Goal: Information Seeking & Learning: Learn about a topic

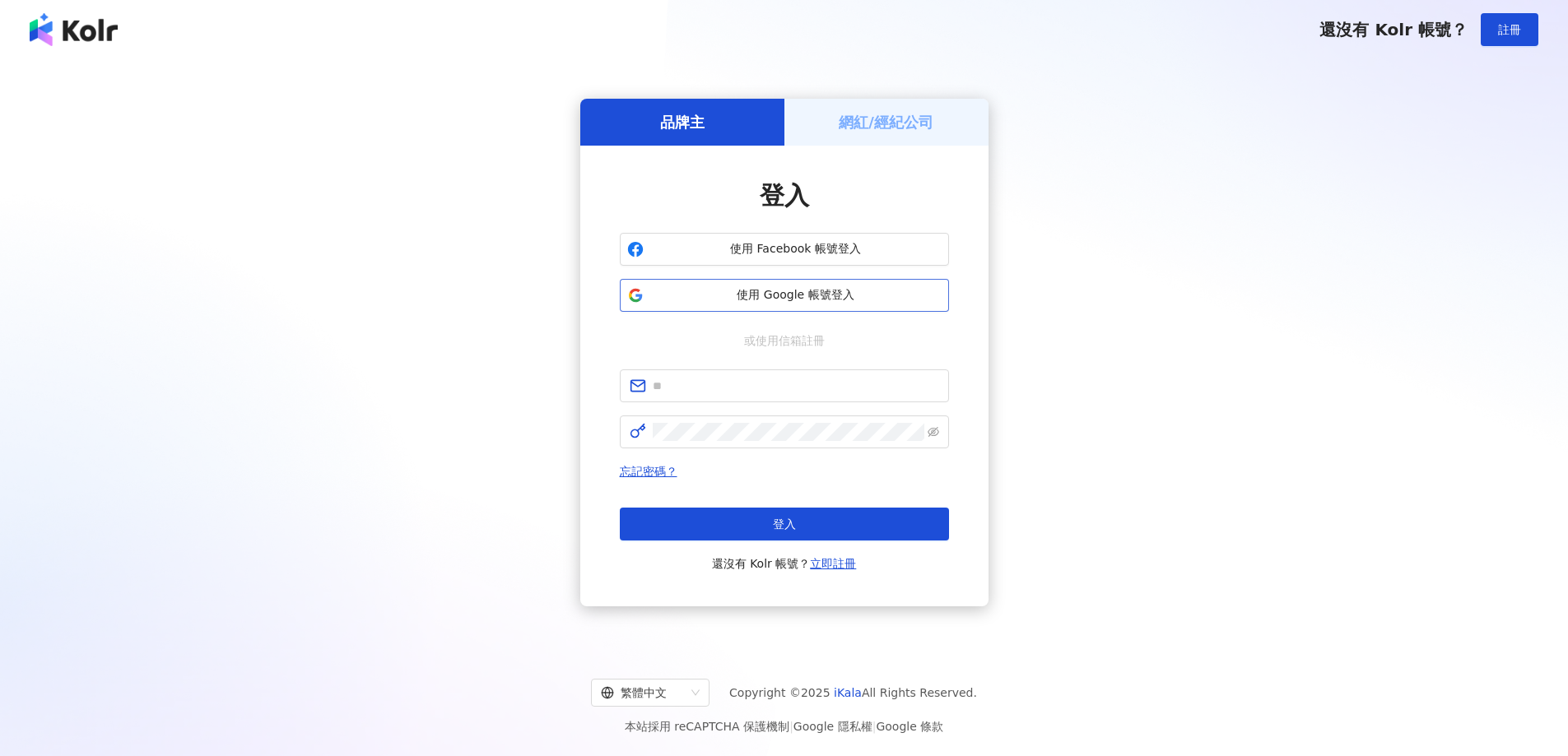
click at [770, 287] on span "使用 Google 帳號登入" at bounding box center [795, 295] width 291 height 17
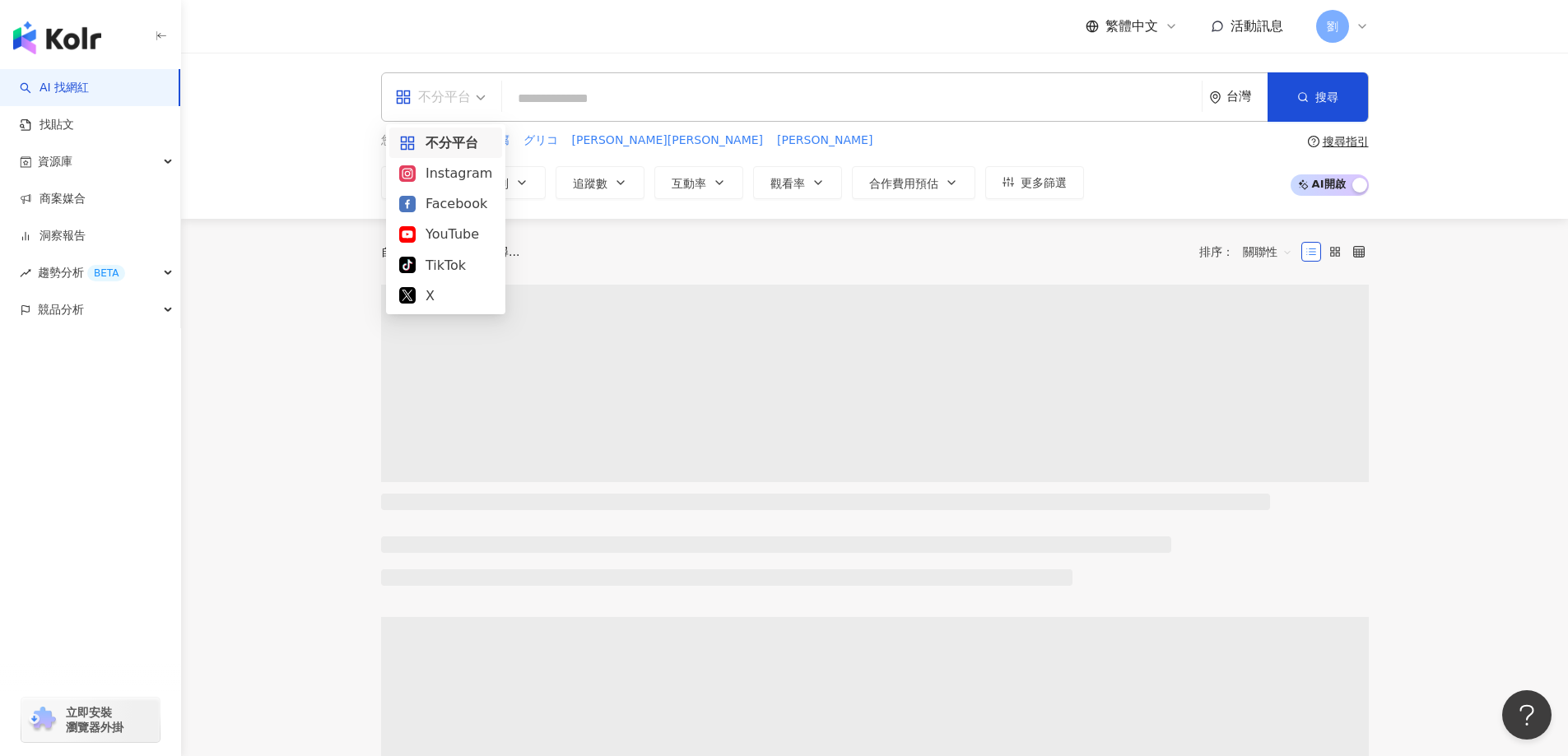
click at [446, 102] on div "不分平台" at bounding box center [432, 98] width 76 height 27
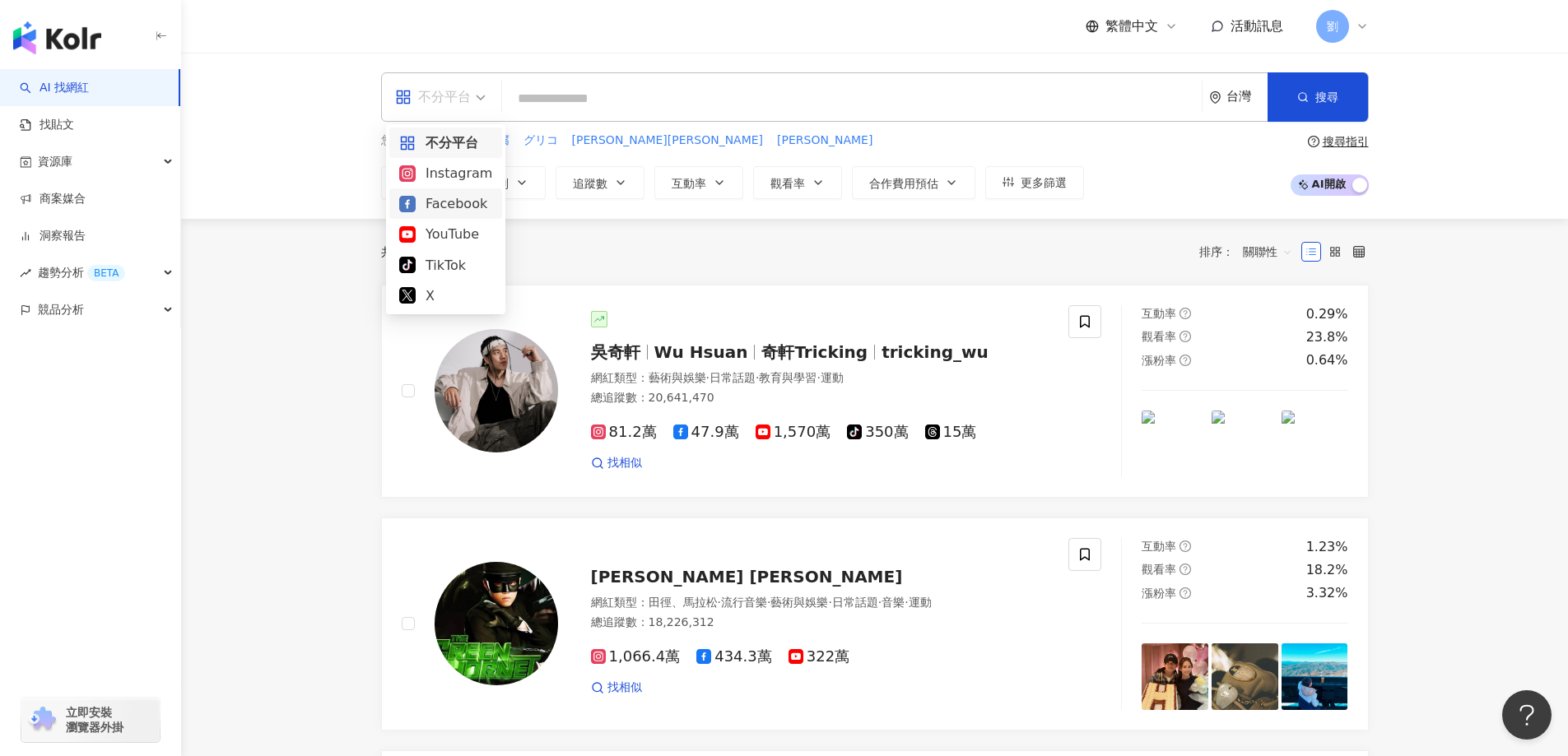
click at [439, 204] on div "Facebook" at bounding box center [445, 204] width 93 height 21
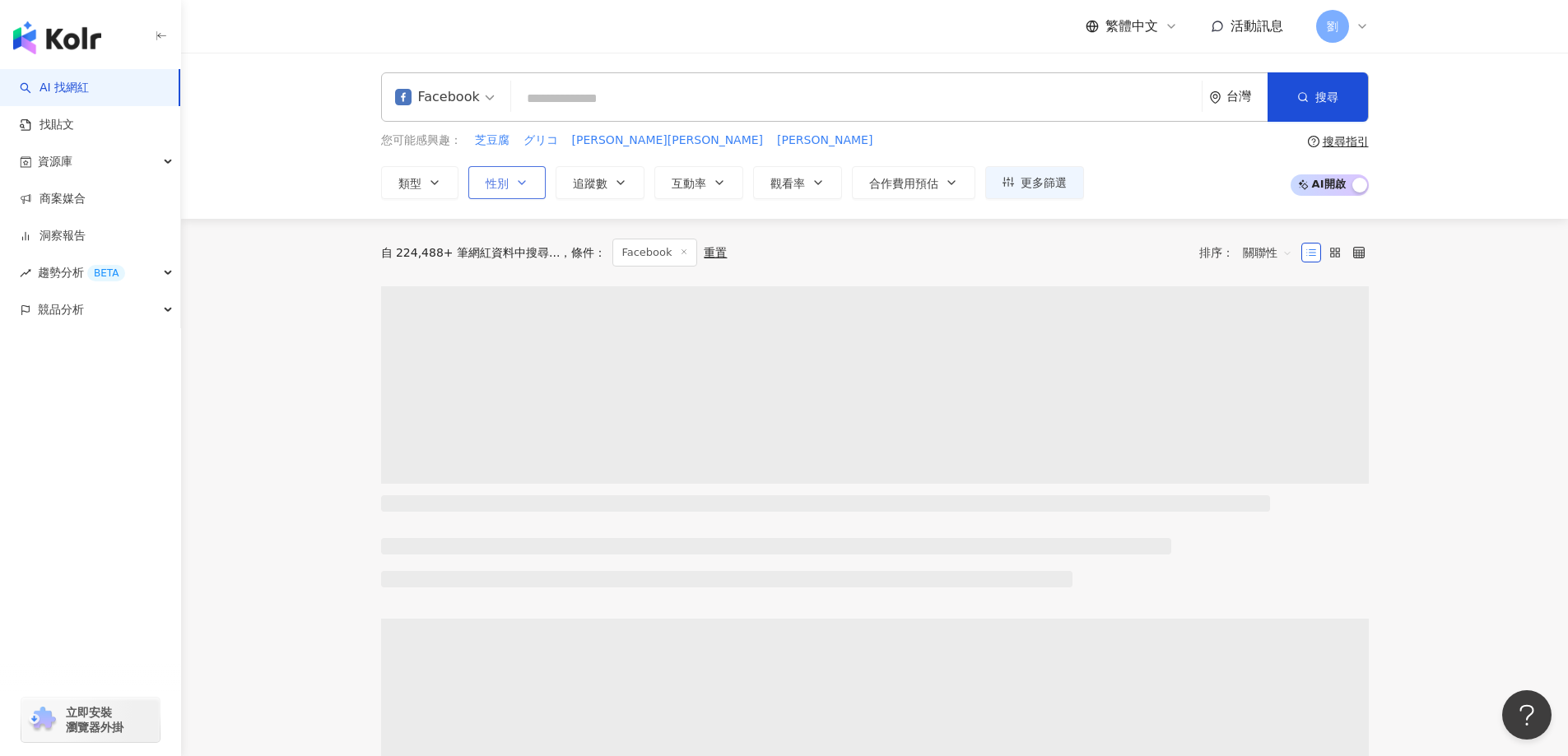
click at [525, 192] on button "性別" at bounding box center [507, 182] width 78 height 33
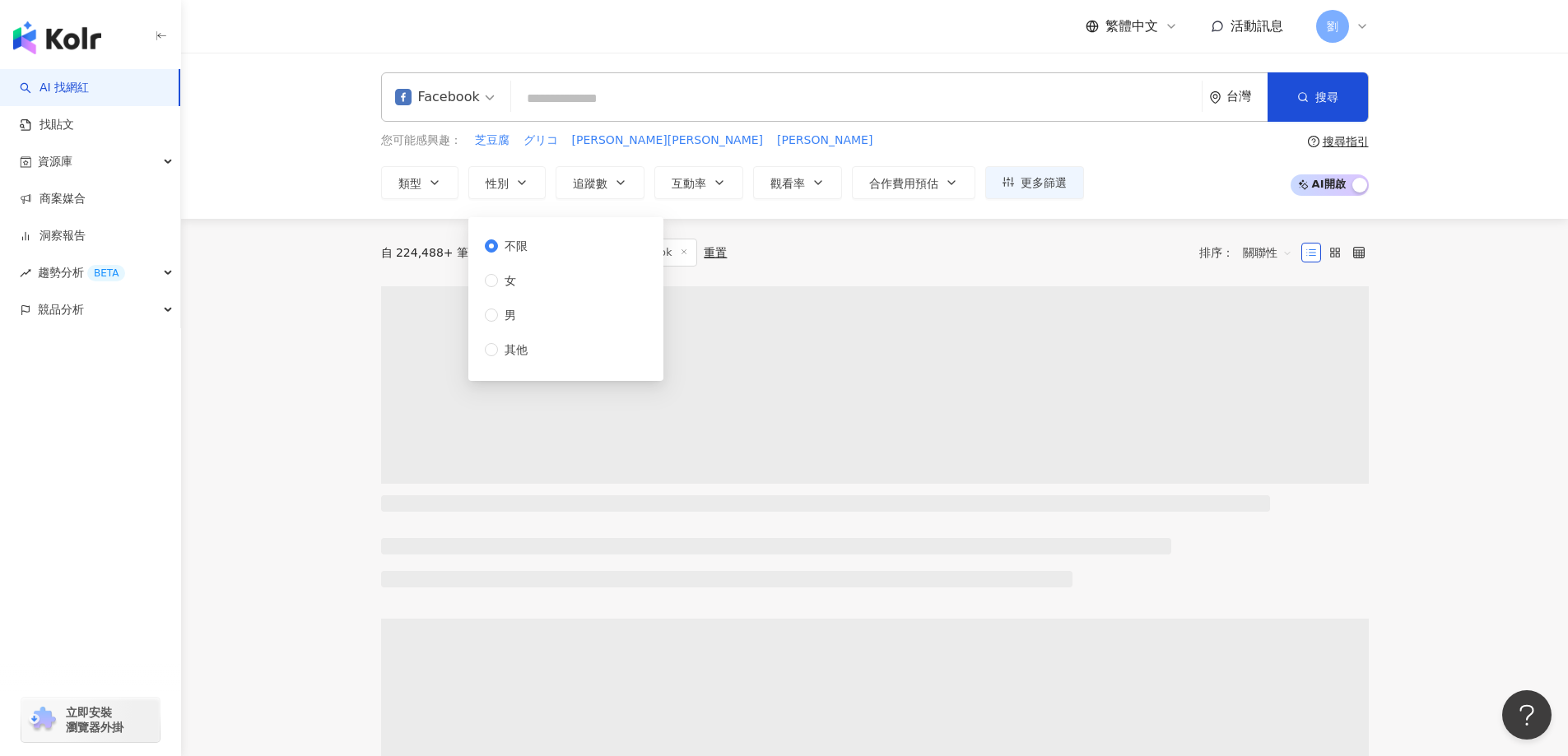
click at [889, 234] on div "自 224,488+ 筆網紅資料中搜尋... 條件 ： Facebook 重置 排序： 關聯性" at bounding box center [875, 252] width 988 height 68
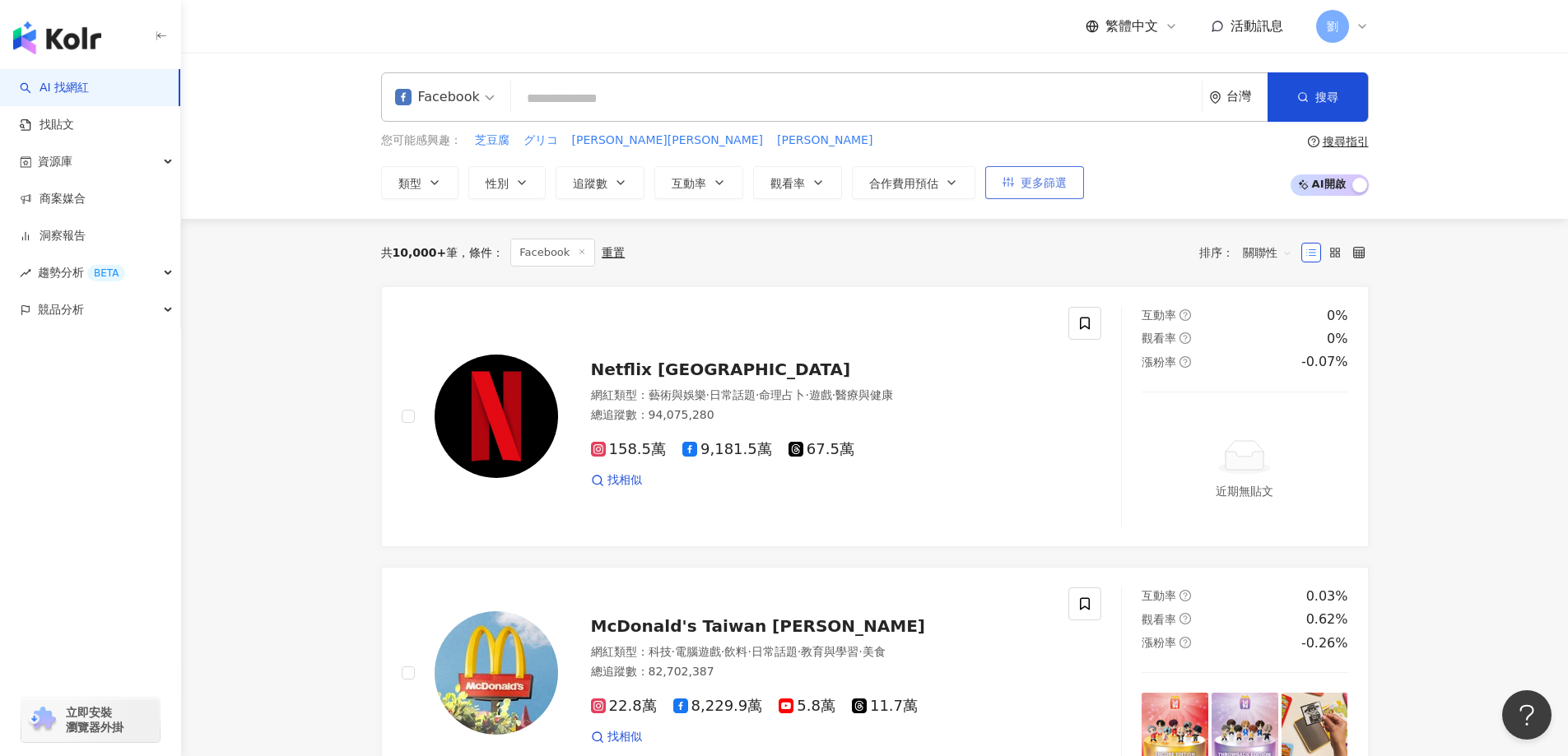
click at [1021, 178] on span "更多篩選" at bounding box center [1043, 183] width 46 height 13
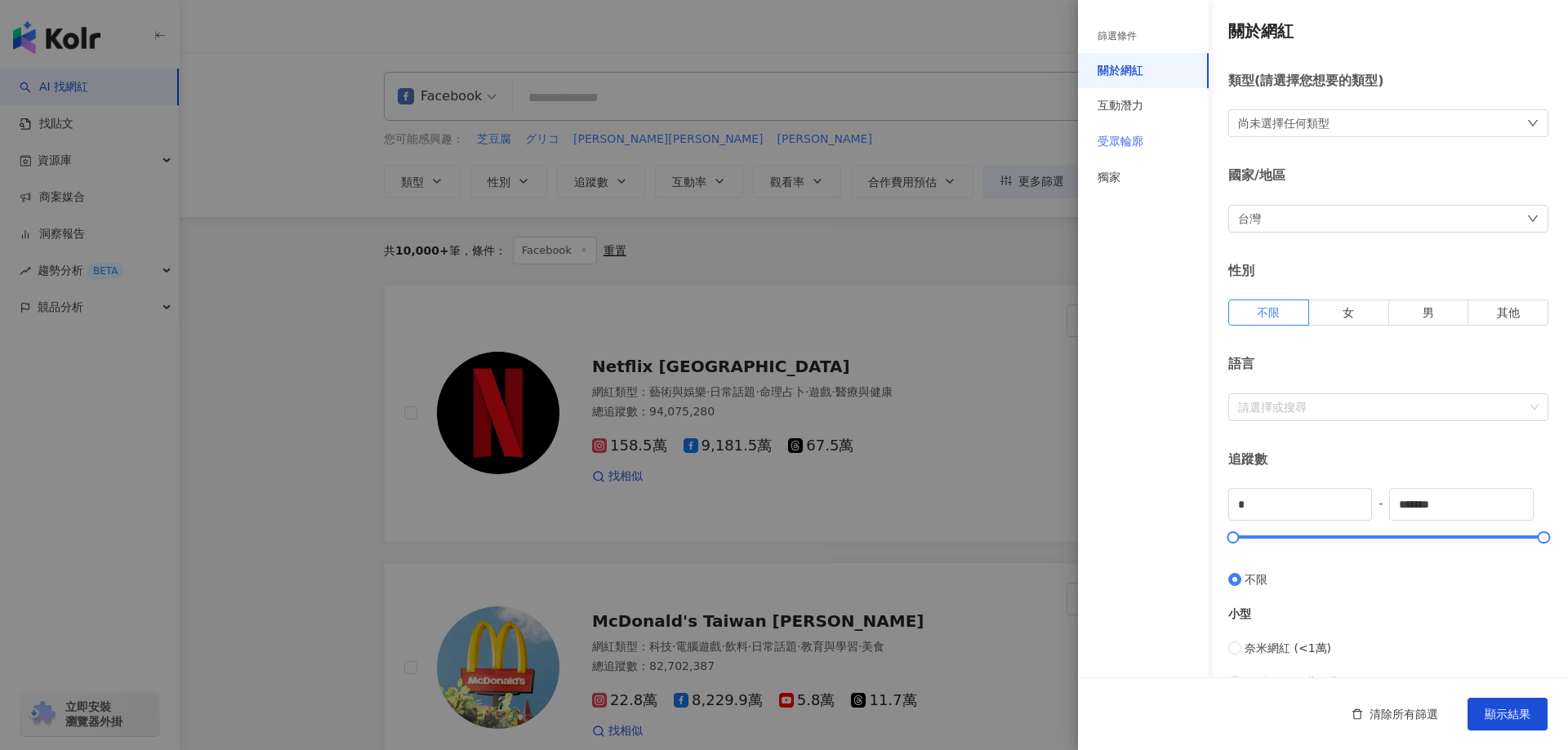
click at [1154, 132] on div "受眾輪廓" at bounding box center [1143, 142] width 131 height 36
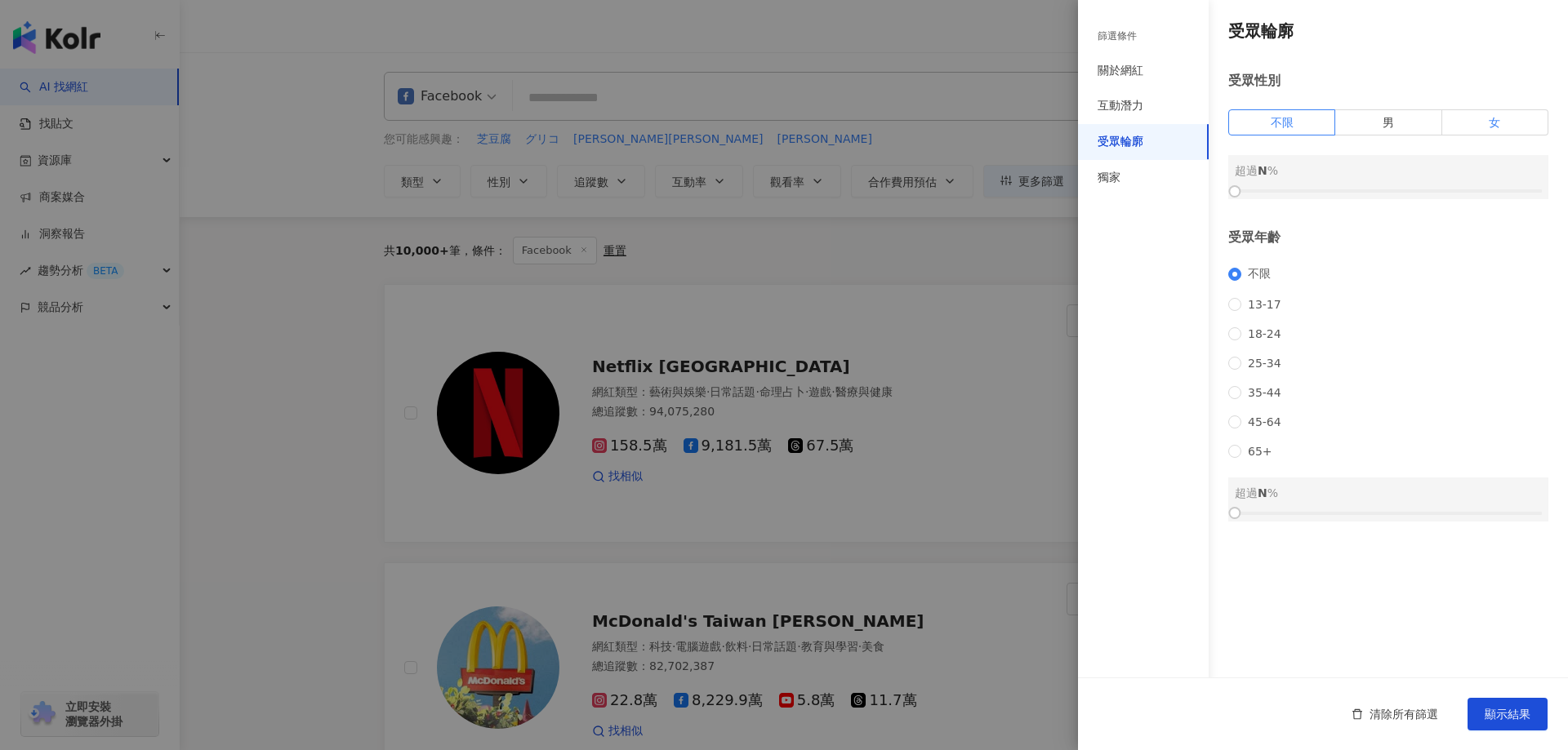
click at [1484, 122] on label "女" at bounding box center [1495, 123] width 106 height 26
drag, startPoint x: 1241, startPoint y: 186, endPoint x: 1405, endPoint y: 191, distance: 164.1
click at [1405, 191] on div at bounding box center [1388, 191] width 307 height 10
click at [1258, 337] on span "18-24" at bounding box center [1264, 334] width 46 height 13
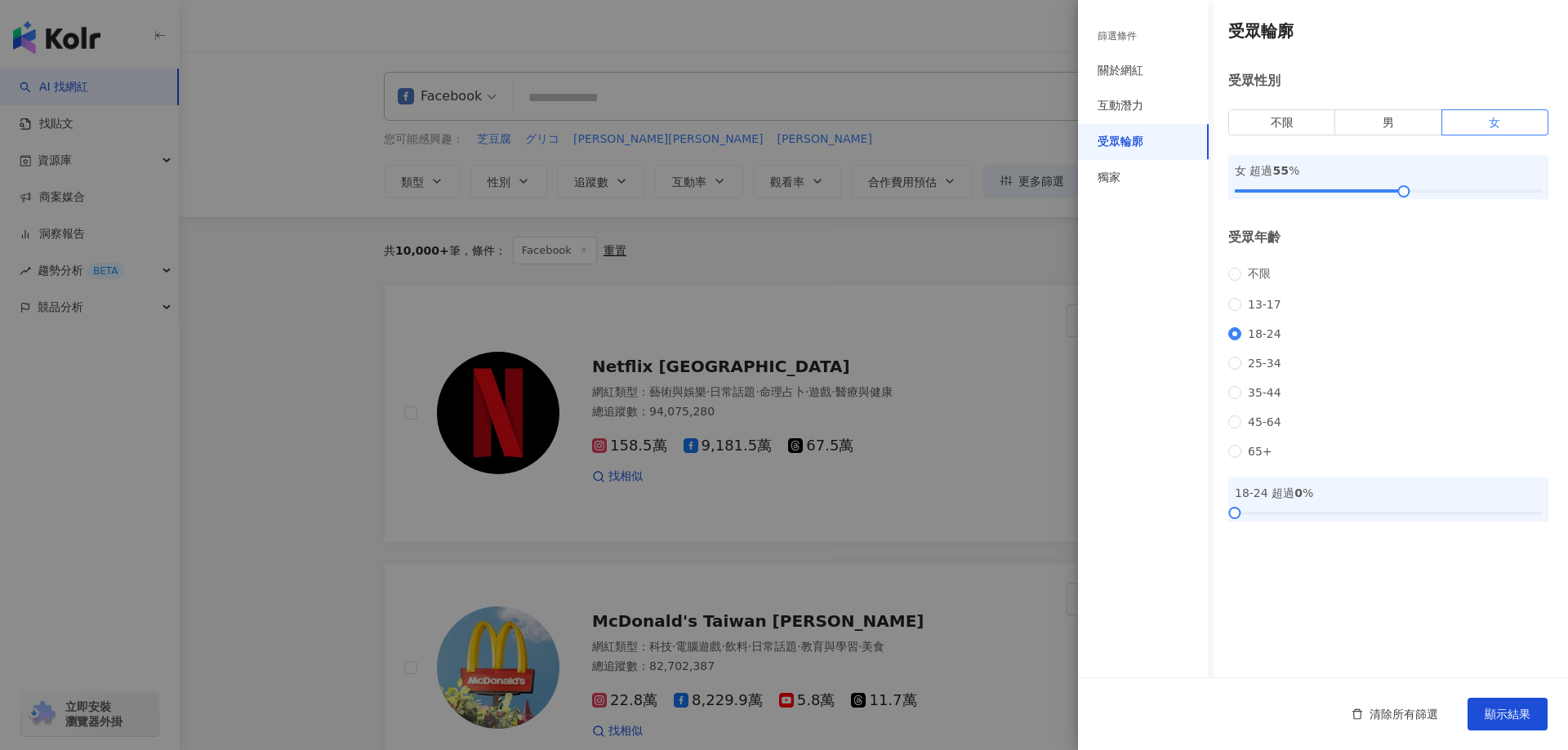
click at [1232, 541] on div "受眾輪廓 受眾性別 不限 男 女 女 超過 55 % 受眾年齡 不限 [PHONE_NUMBER] [PHONE_NUMBER] 45-64 65+ 18-2…" at bounding box center [1323, 271] width 490 height 541
drag, startPoint x: 1244, startPoint y: 537, endPoint x: 1388, endPoint y: 537, distance: 144.0
click at [1388, 518] on div at bounding box center [1388, 514] width 307 height 10
click at [1517, 726] on button "顯示結果" at bounding box center [1507, 714] width 80 height 32
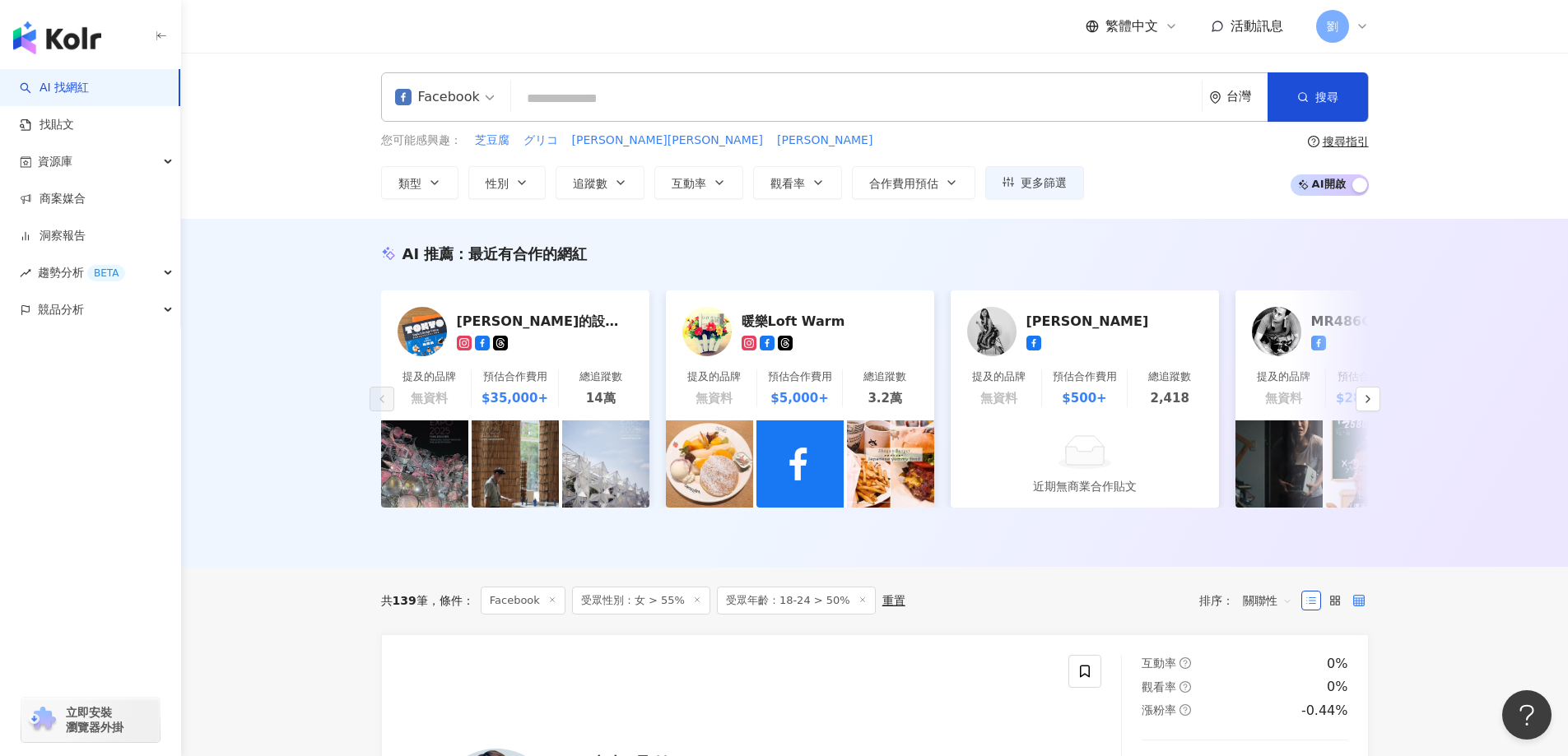
click at [1354, 607] on icon at bounding box center [1359, 601] width 12 height 12
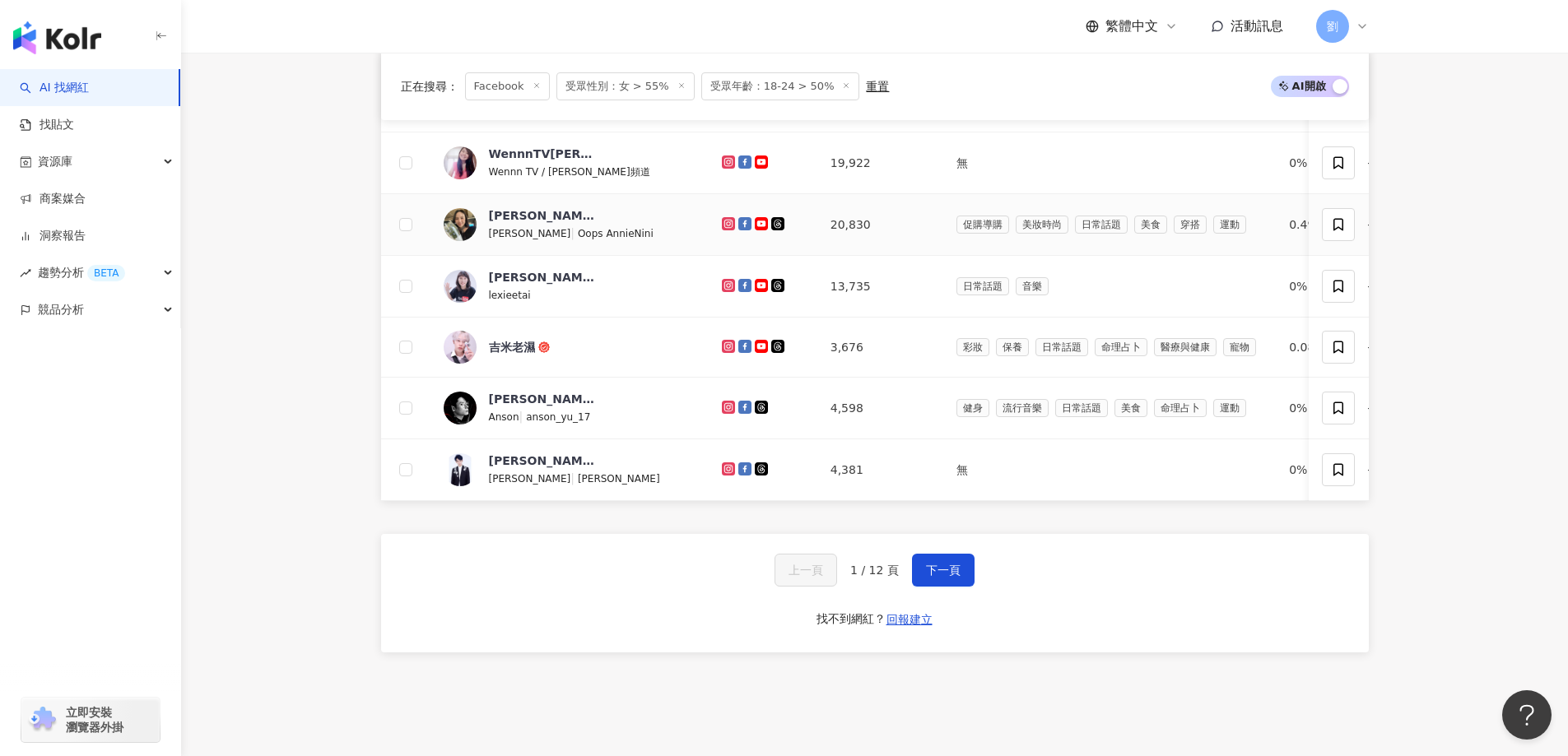
scroll to position [1059, 0]
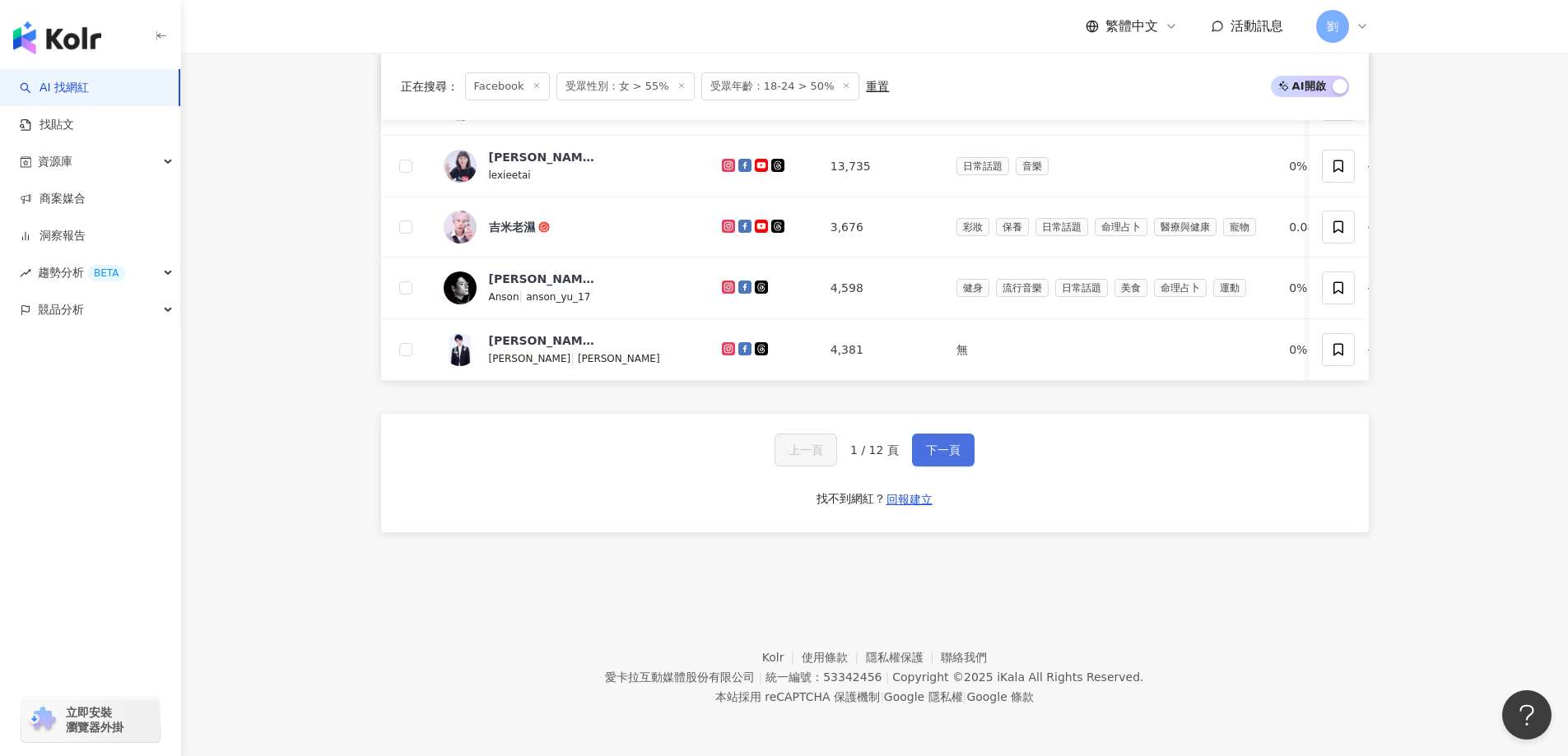
click at [941, 456] on span "下一頁" at bounding box center [943, 451] width 34 height 13
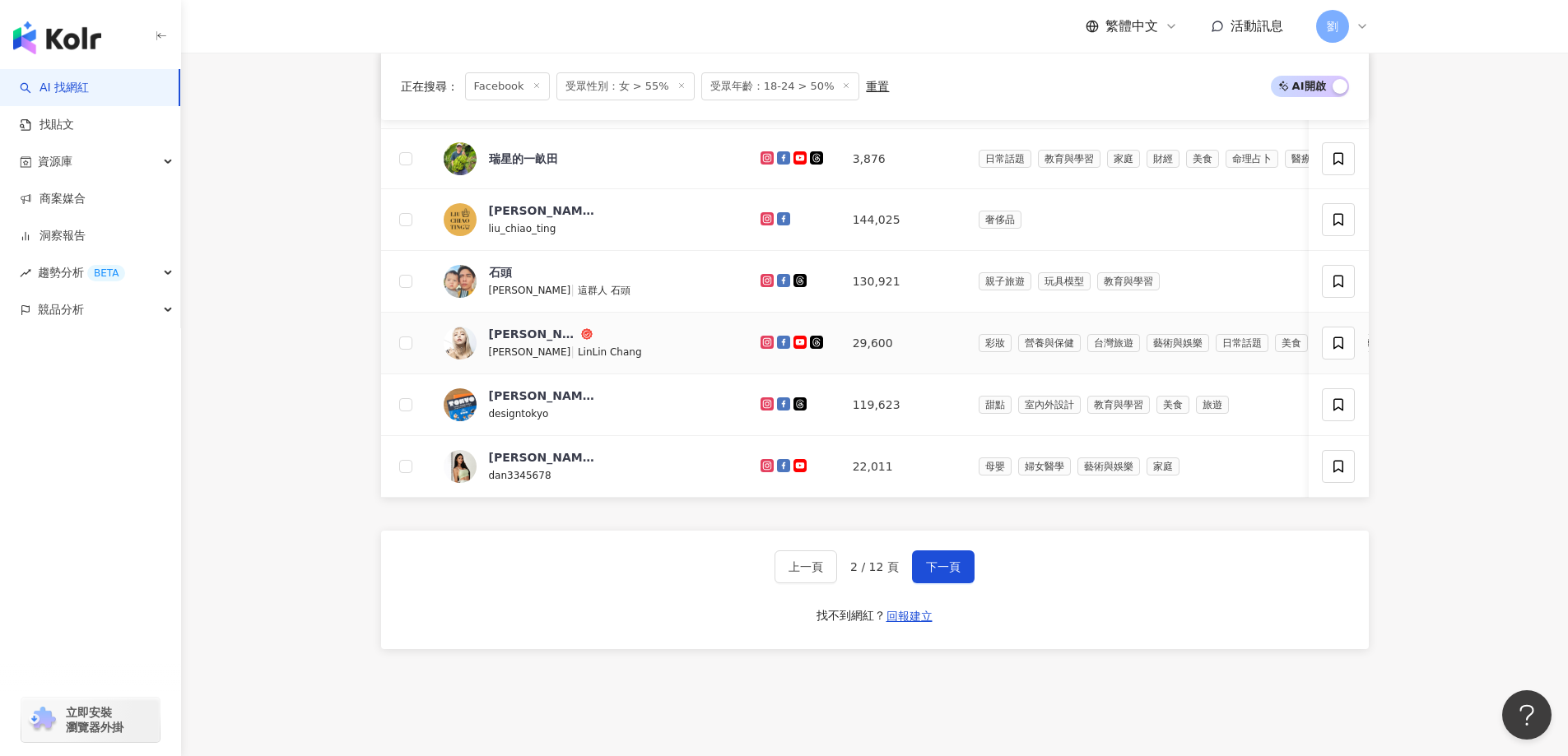
scroll to position [1061, 0]
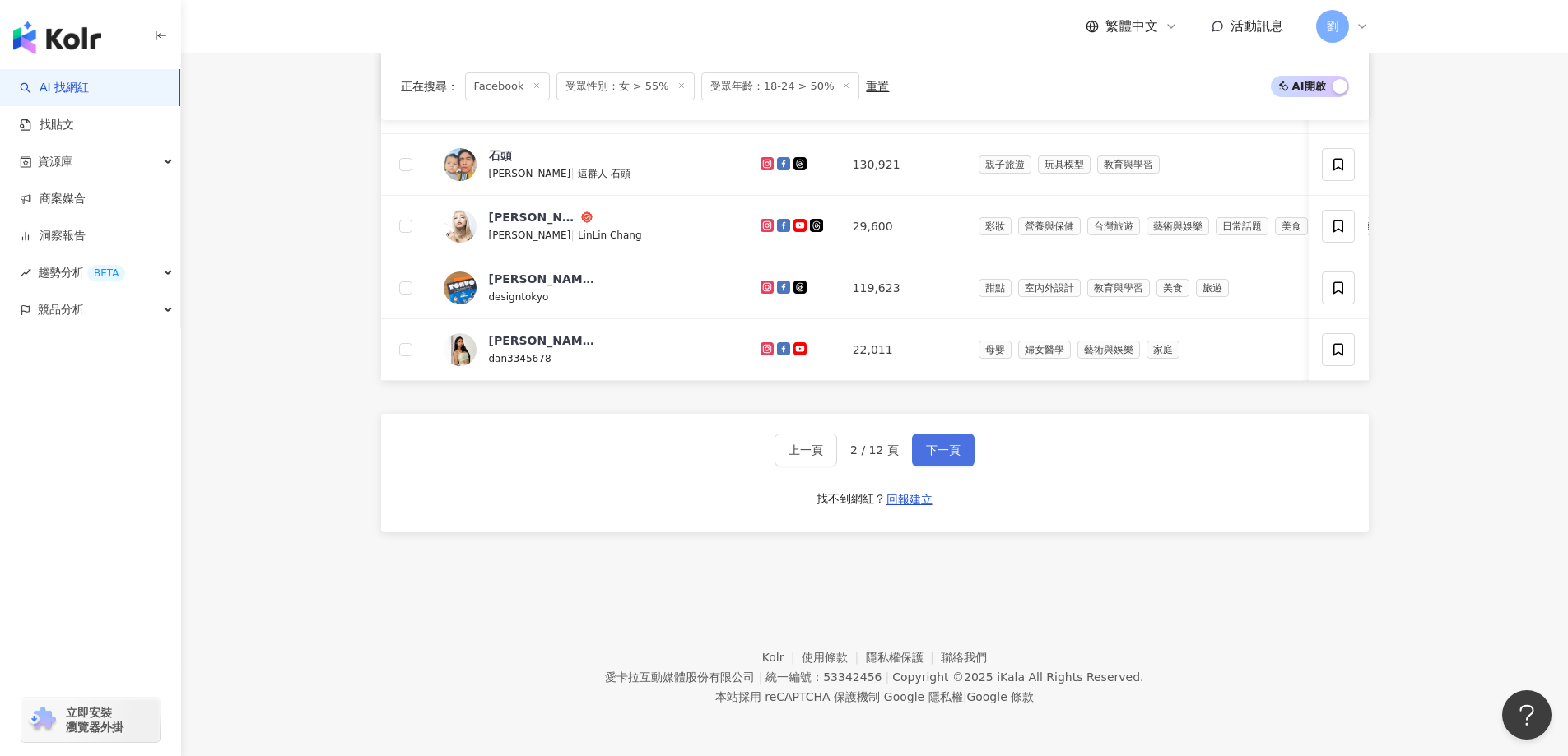
click at [935, 449] on span "下一頁" at bounding box center [943, 451] width 34 height 13
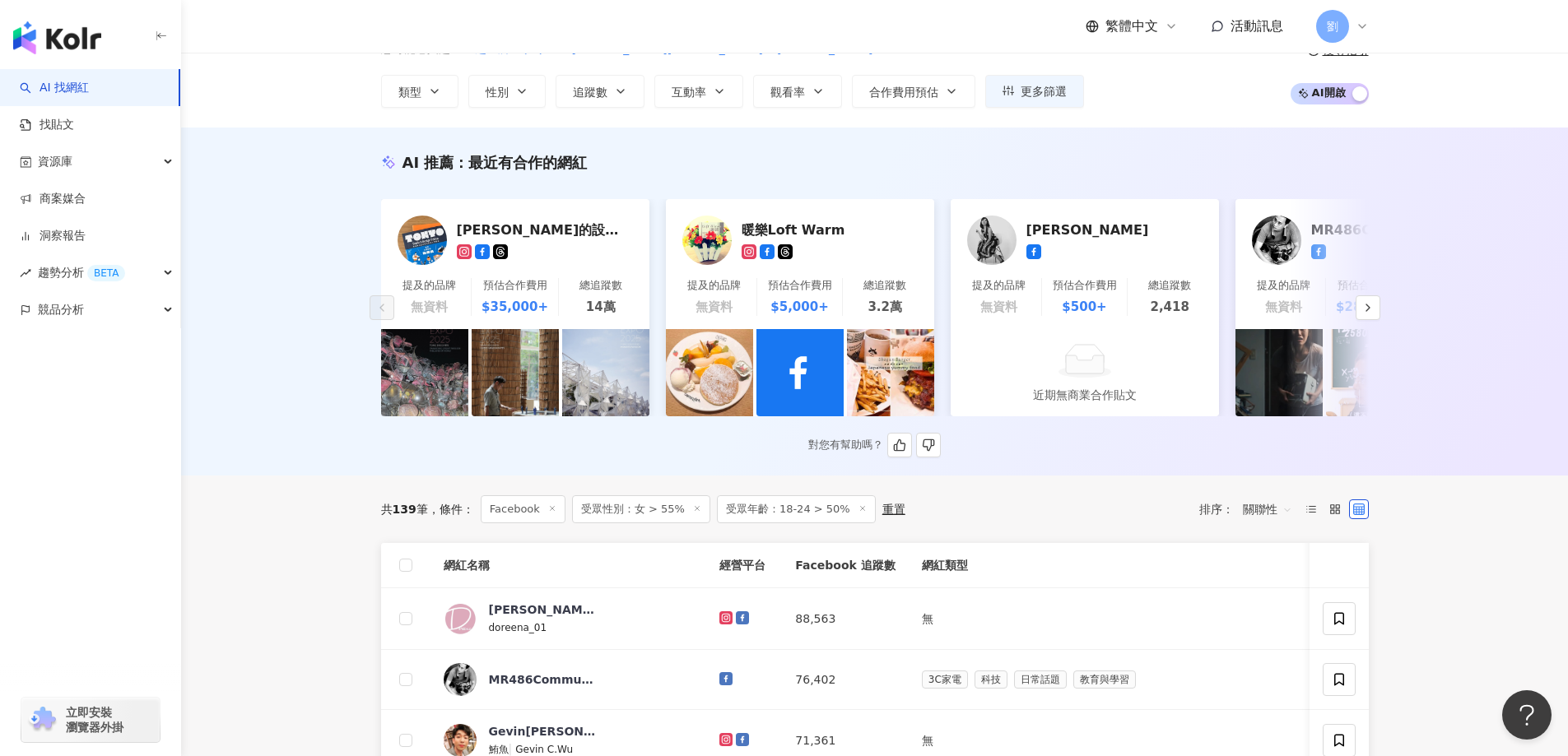
scroll to position [0, 0]
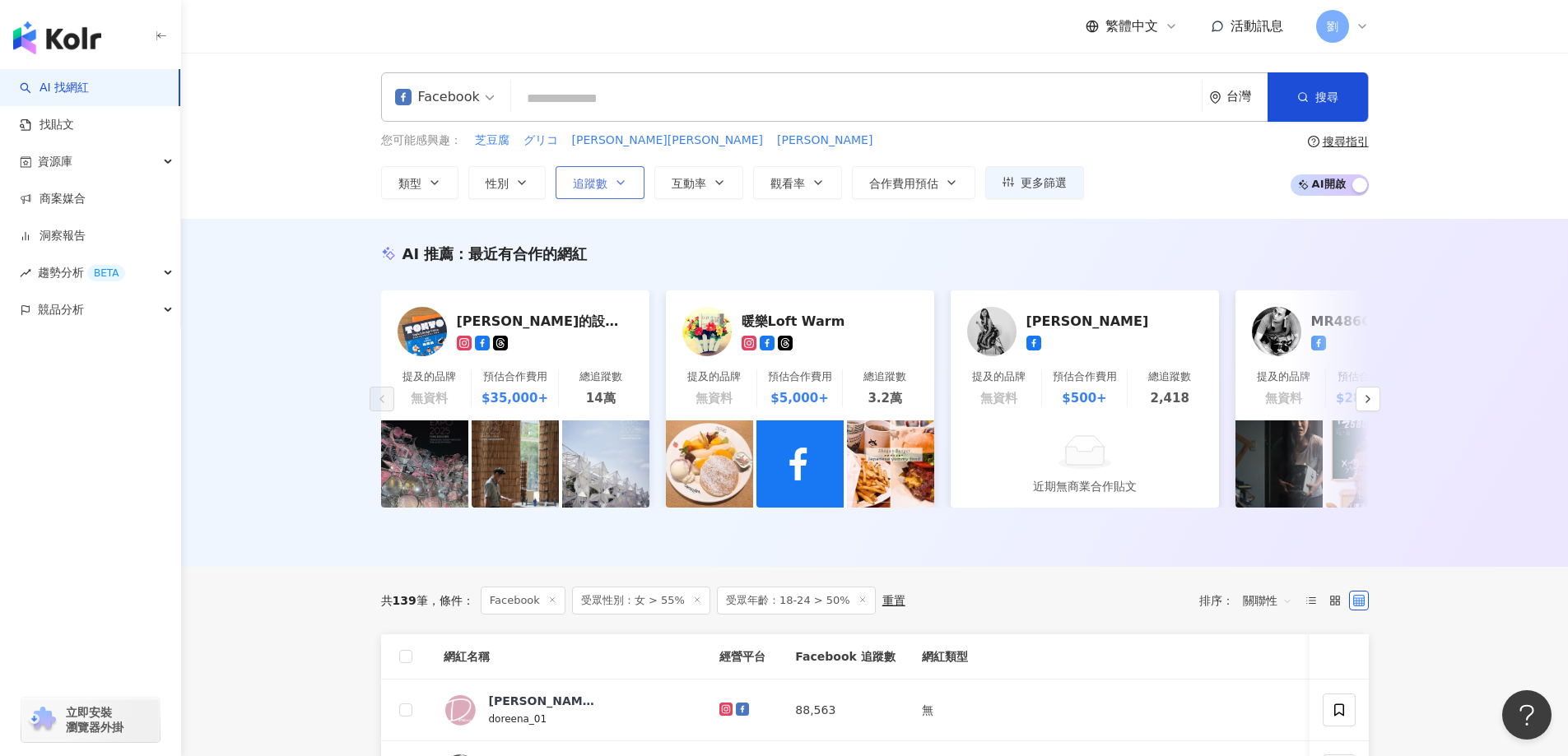
click at [629, 174] on button "追蹤數" at bounding box center [600, 182] width 89 height 33
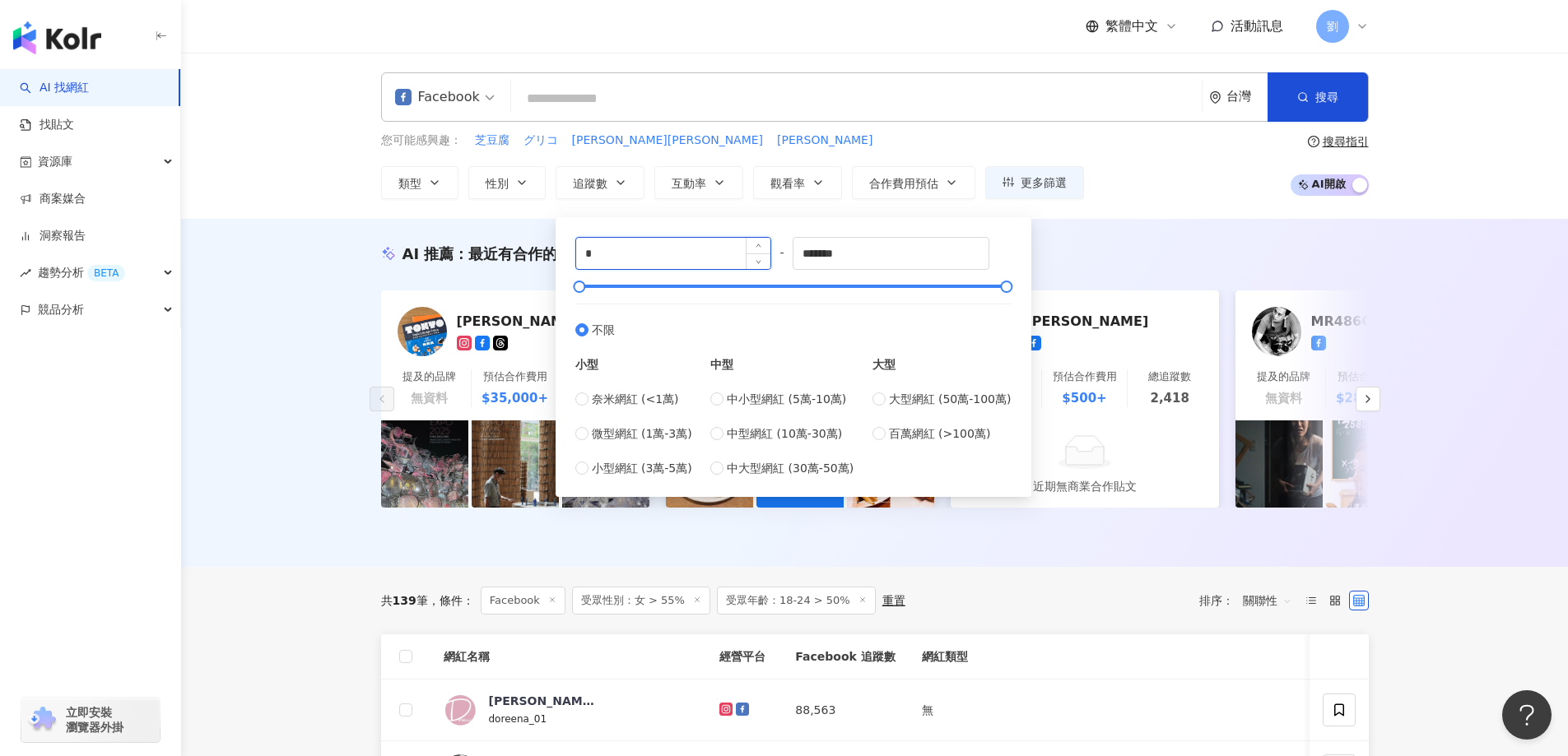
click at [685, 260] on input "*" at bounding box center [673, 253] width 195 height 31
drag, startPoint x: 895, startPoint y: 244, endPoint x: 777, endPoint y: 247, distance: 118.0
click at [777, 247] on div "* - ******* 不限 小型 奈米網紅 (<1萬) 微型網紅 (1萬-3萬) 小型網紅 (3萬-5萬) 中型 中小型網紅 (5萬-10萬) 中型網紅 (…" at bounding box center [793, 357] width 436 height 240
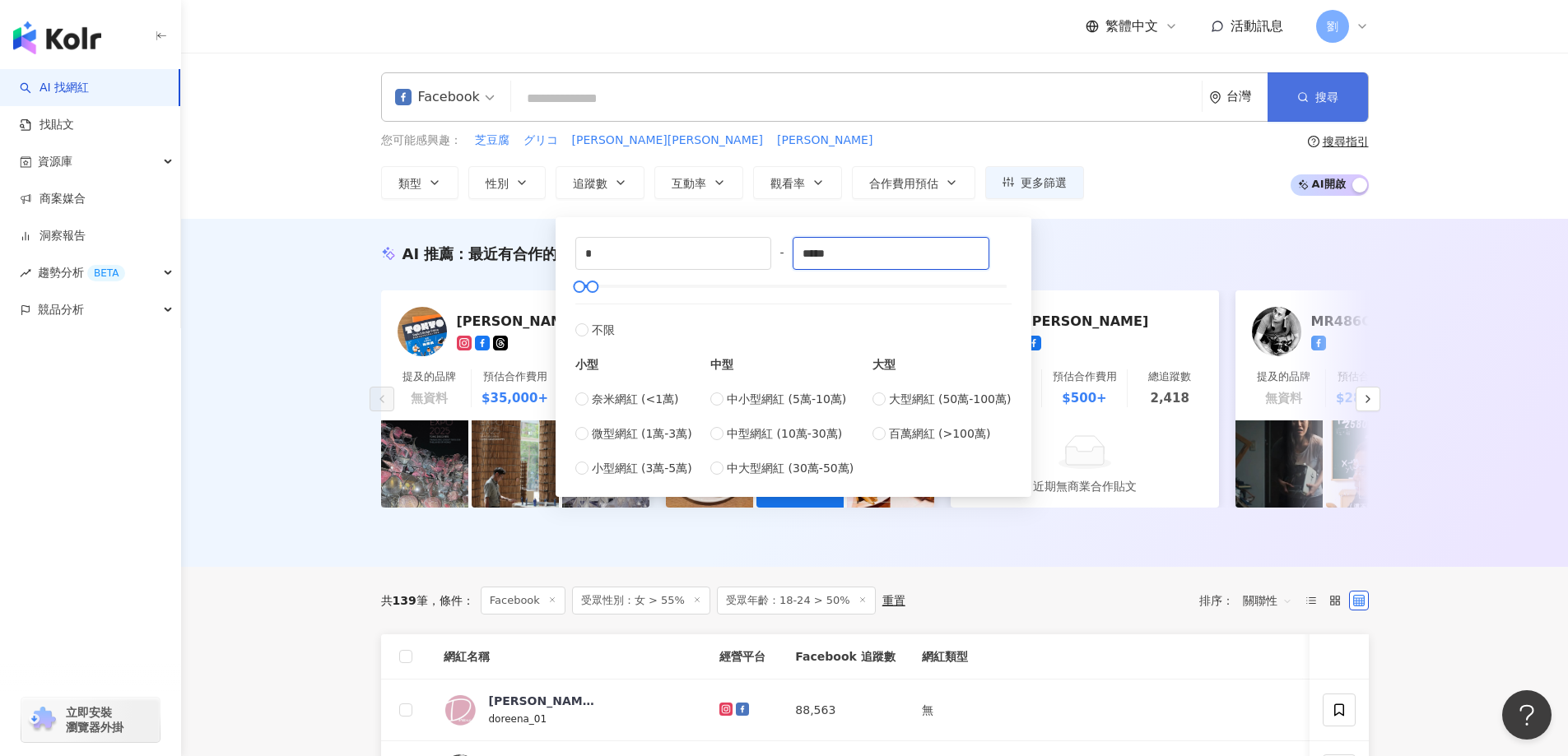
type input "*****"
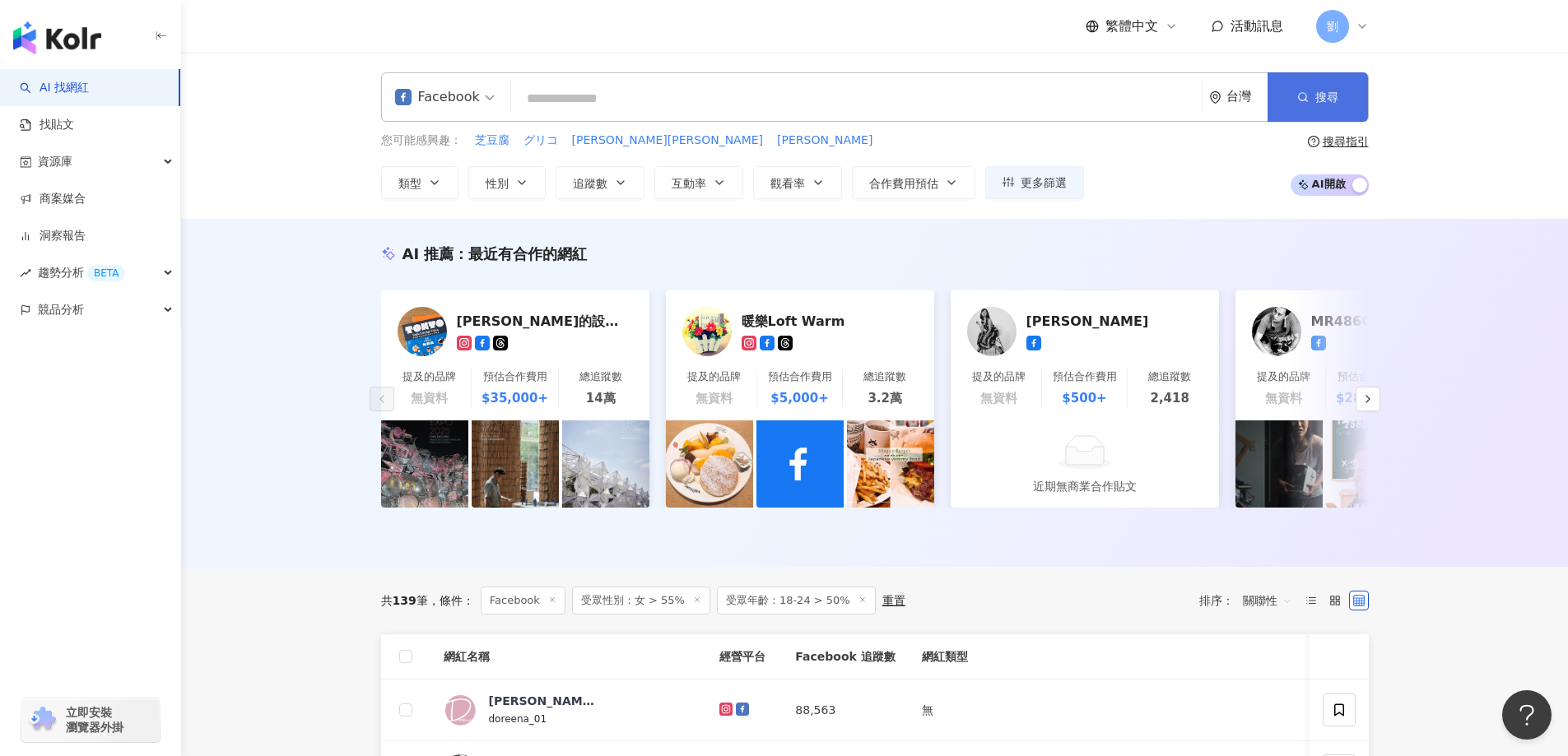
click at [1293, 83] on button "搜尋" at bounding box center [1318, 97] width 100 height 49
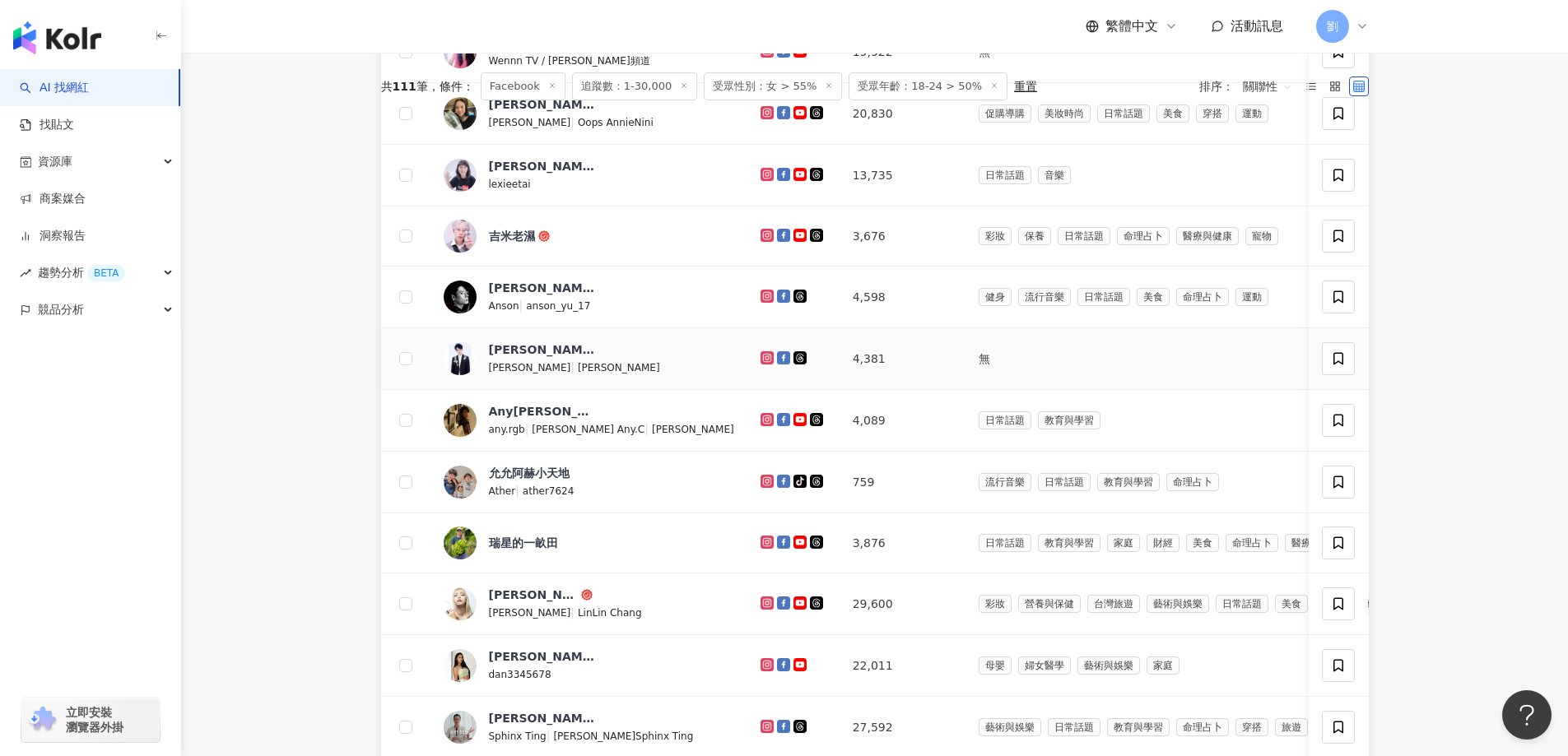
scroll to position [658, 0]
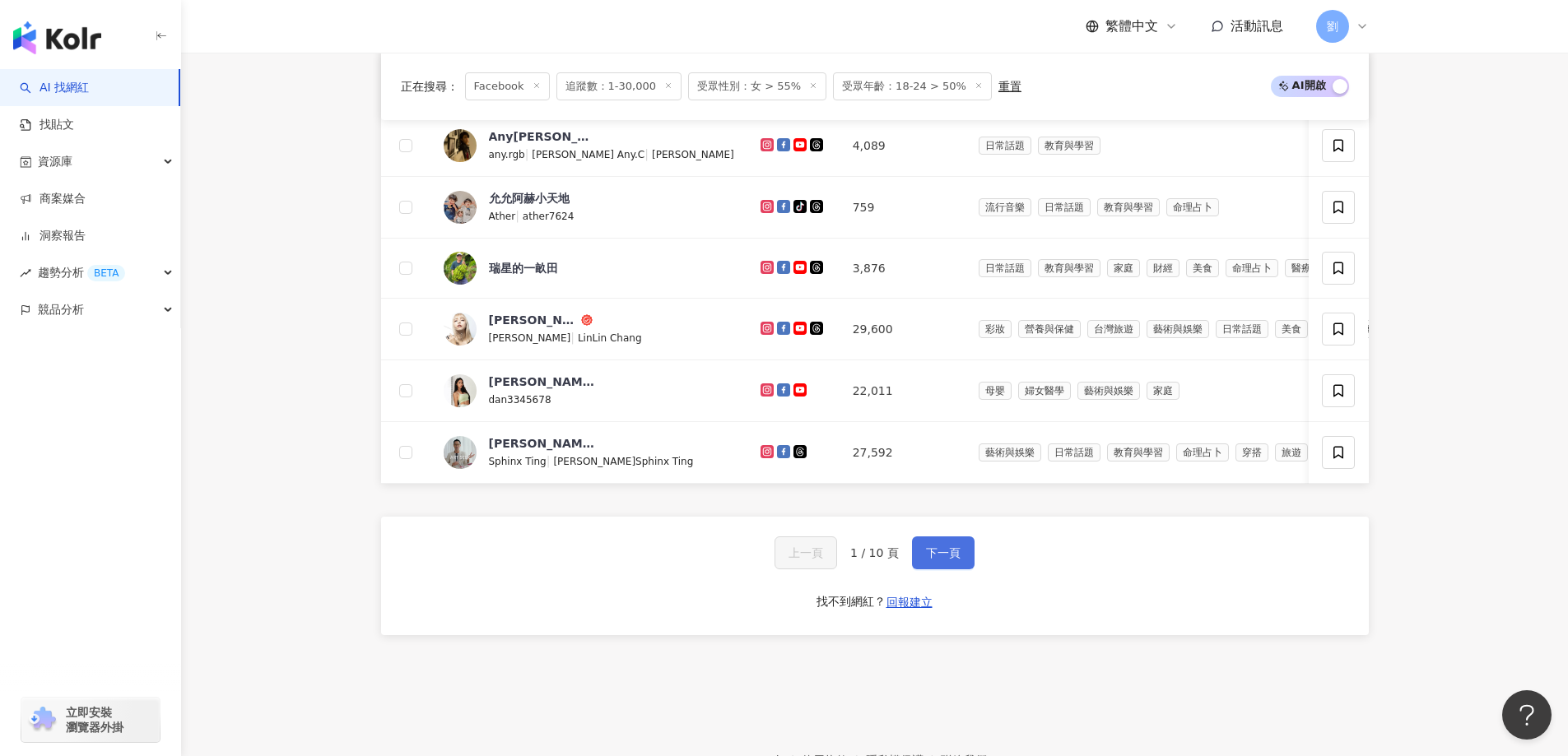
click at [960, 570] on button "下一頁" at bounding box center [943, 552] width 63 height 33
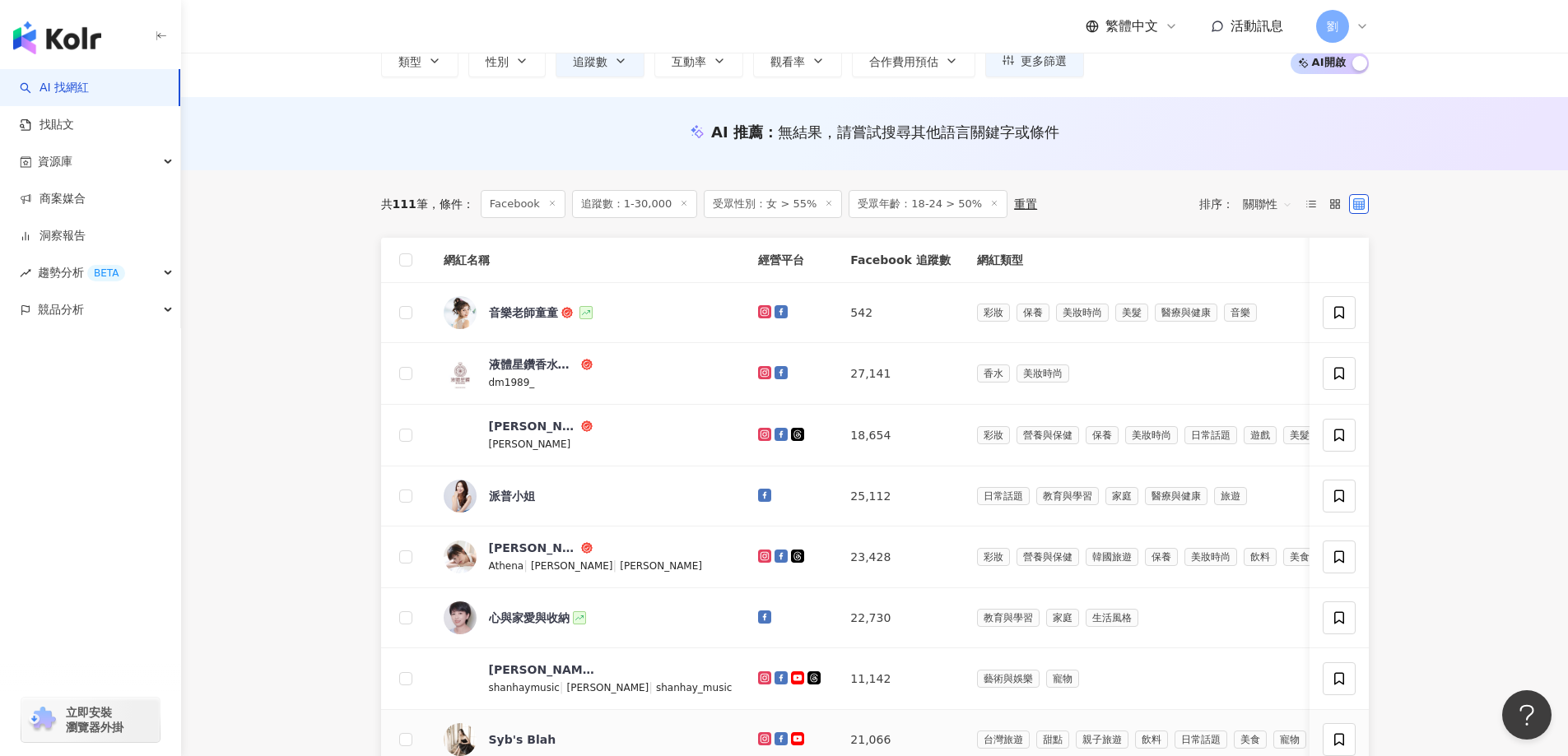
scroll to position [0, 0]
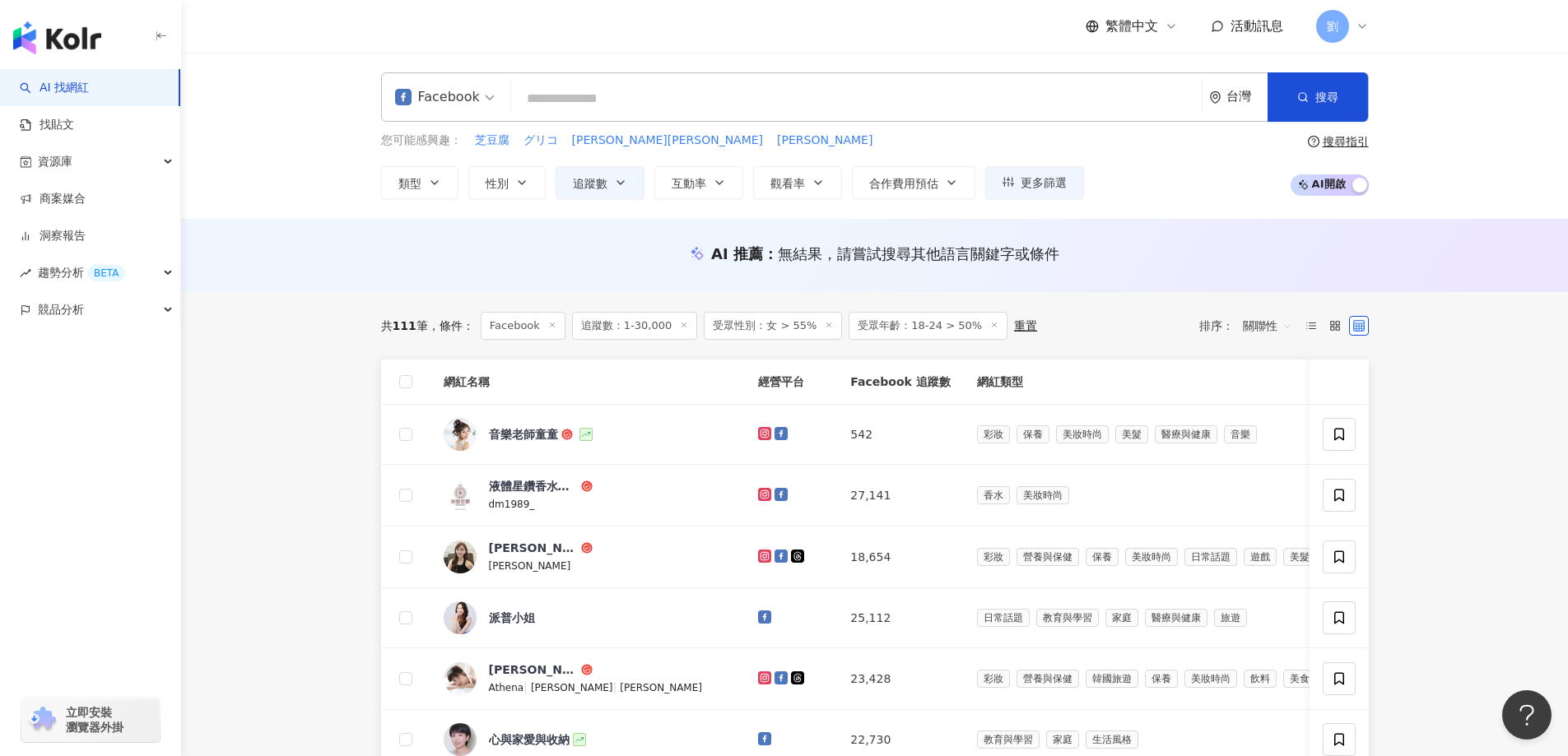
drag, startPoint x: 842, startPoint y: 58, endPoint x: 845, endPoint y: 72, distance: 14.3
click at [842, 58] on div "Facebook 台灣 搜尋 您可能感興趣： 芝豆腐 グリコ [PERSON_NAME][PERSON_NAME] 類型 性別 追蹤數 互動率 觀看率 合作費…" at bounding box center [875, 135] width 1387 height 166
click at [680, 326] on icon at bounding box center [684, 325] width 8 height 8
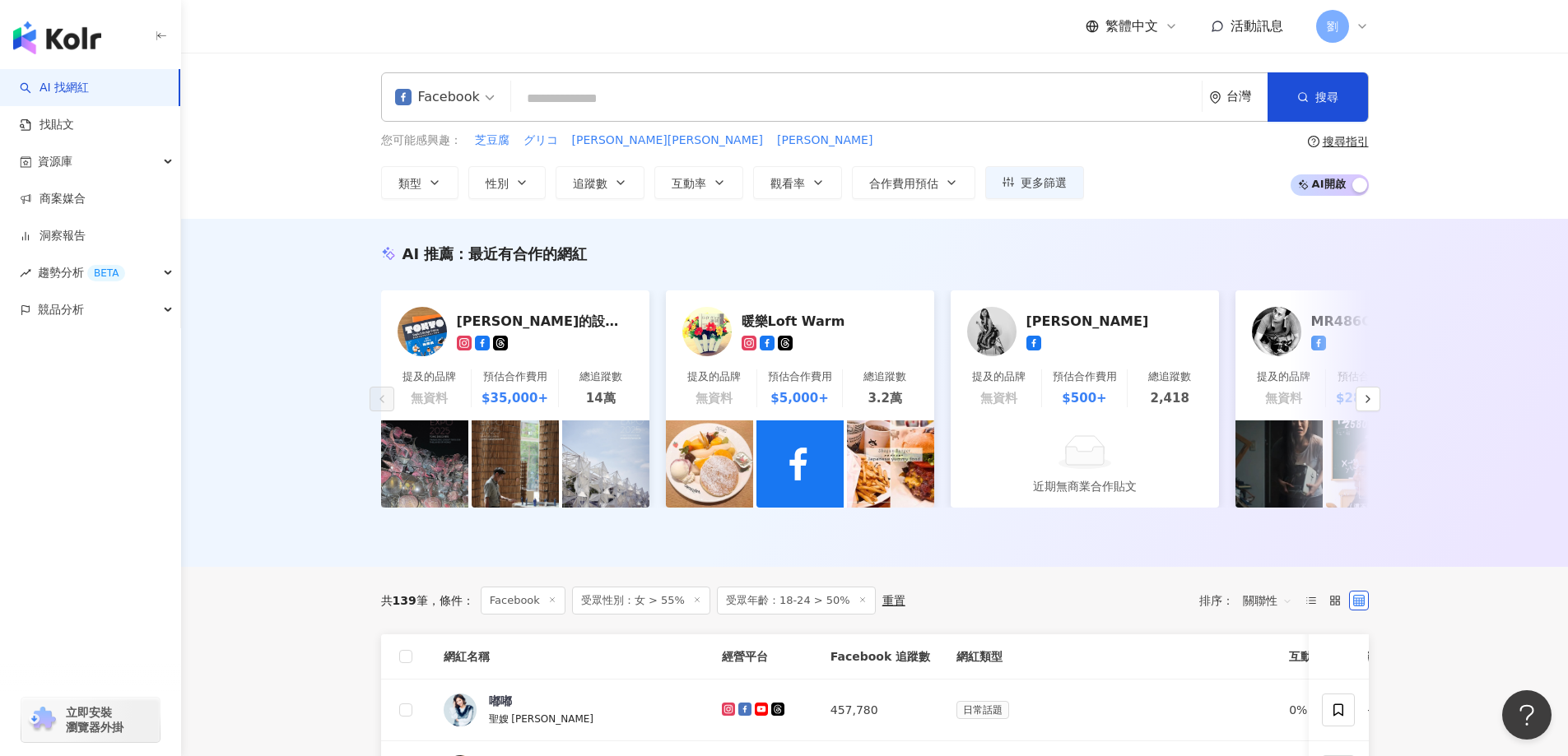
click at [859, 604] on icon at bounding box center [863, 600] width 8 height 8
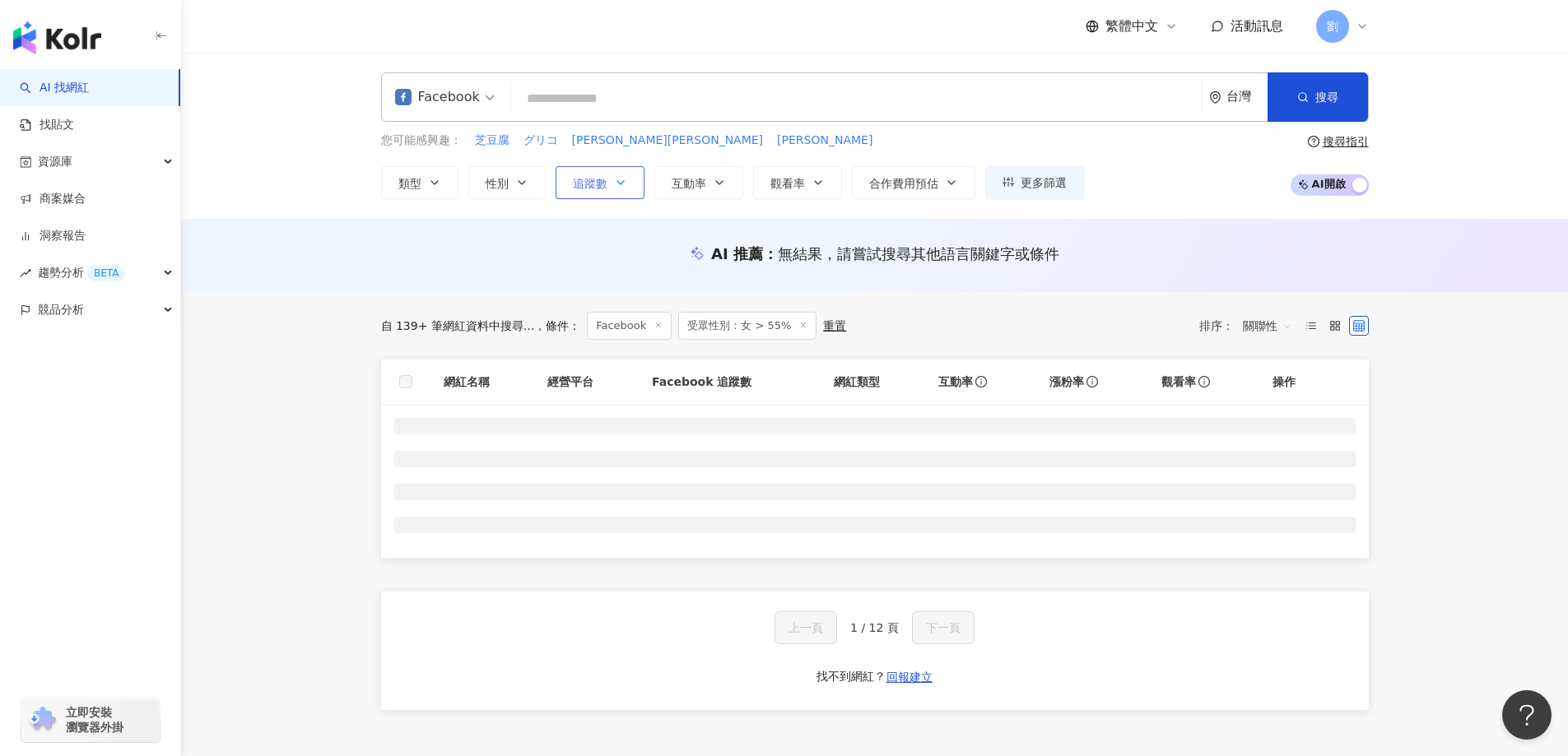
click at [590, 182] on span "追蹤數" at bounding box center [590, 184] width 34 height 13
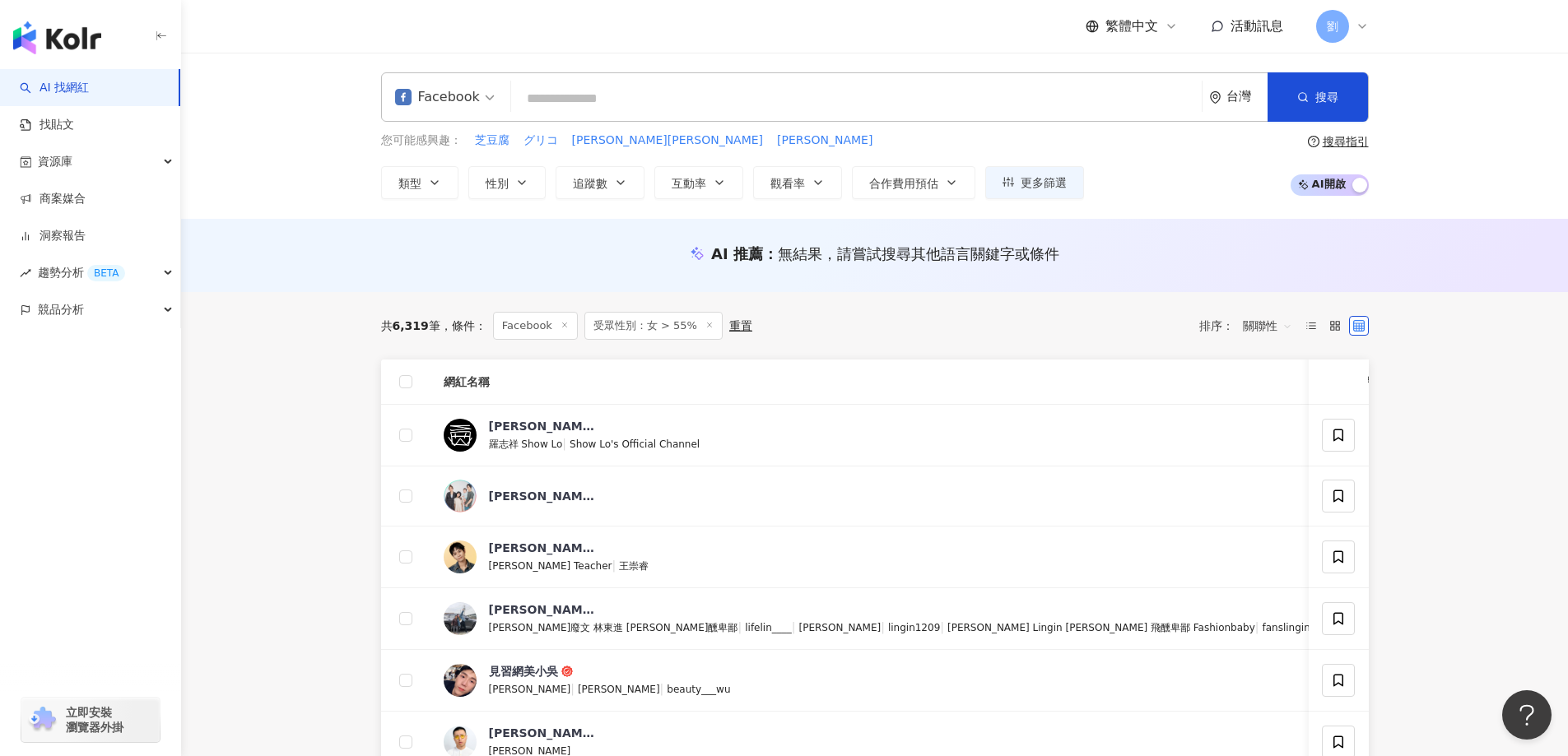
click at [1174, 235] on div "AI 推薦 ： 無結果，請嘗試搜尋其他語言關鍵字或條件" at bounding box center [875, 255] width 1387 height 73
click at [1023, 184] on span "更多篩選" at bounding box center [1043, 183] width 46 height 13
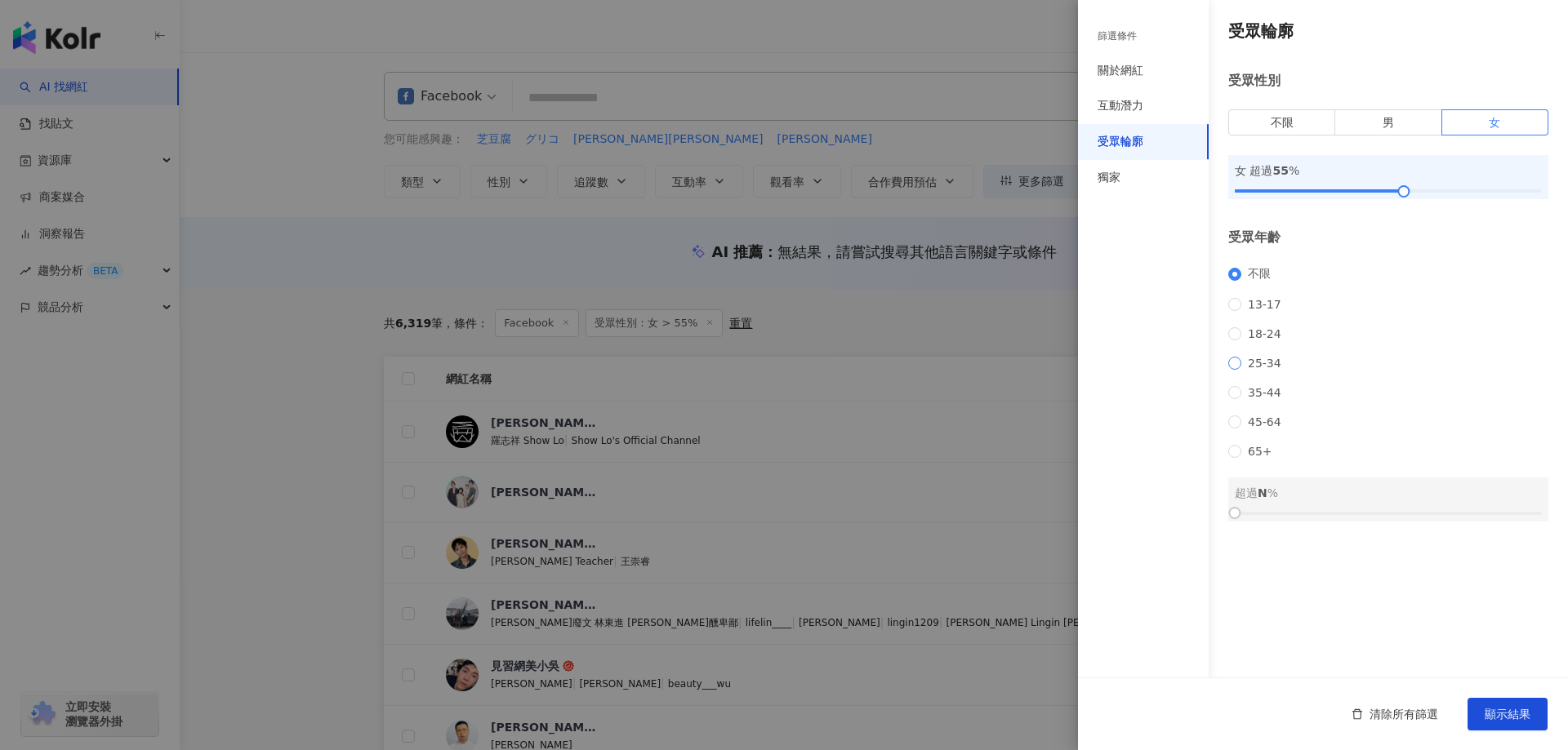
click at [1245, 370] on span "25-34" at bounding box center [1264, 363] width 46 height 13
click at [1491, 712] on span "顯示結果" at bounding box center [1507, 714] width 46 height 13
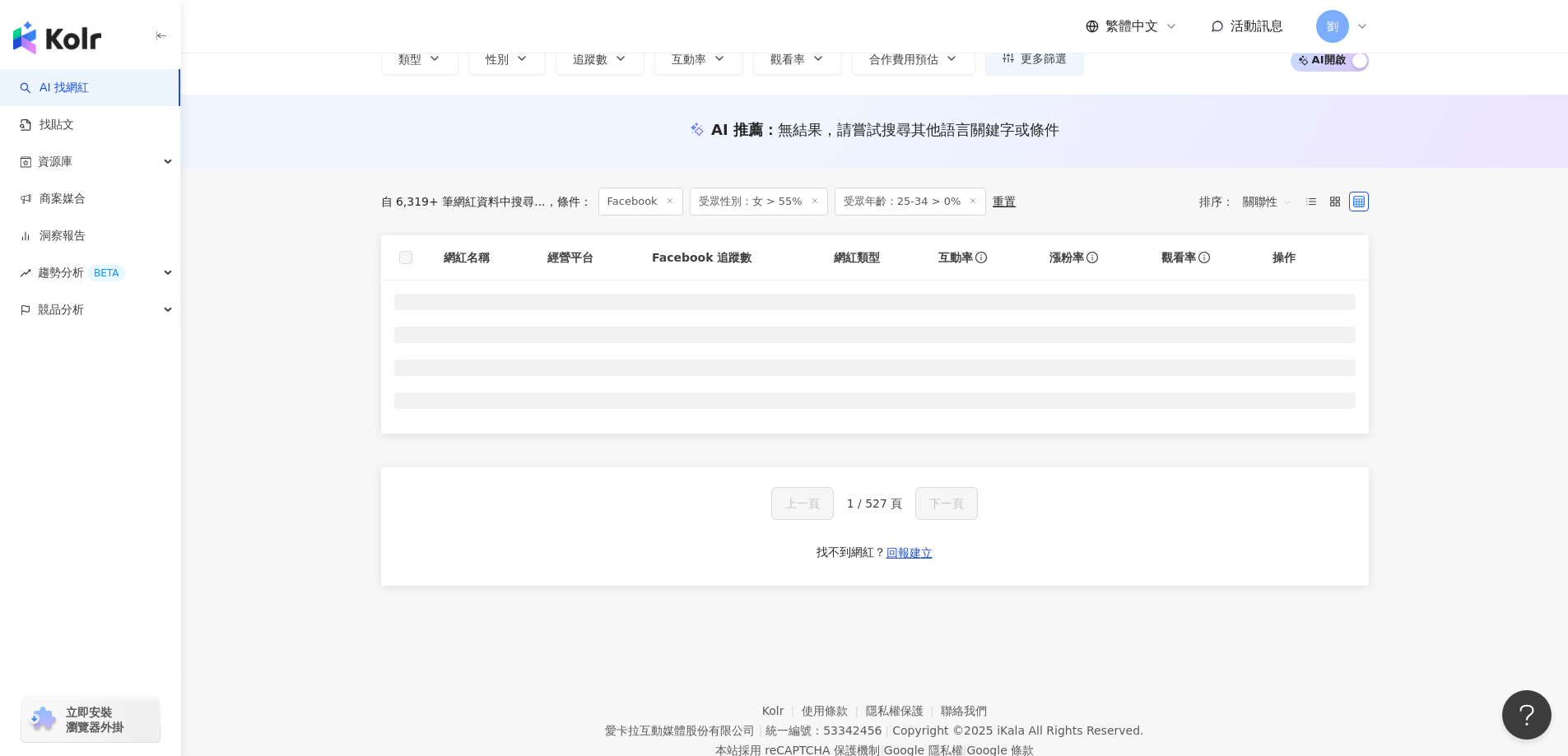
scroll to position [164, 0]
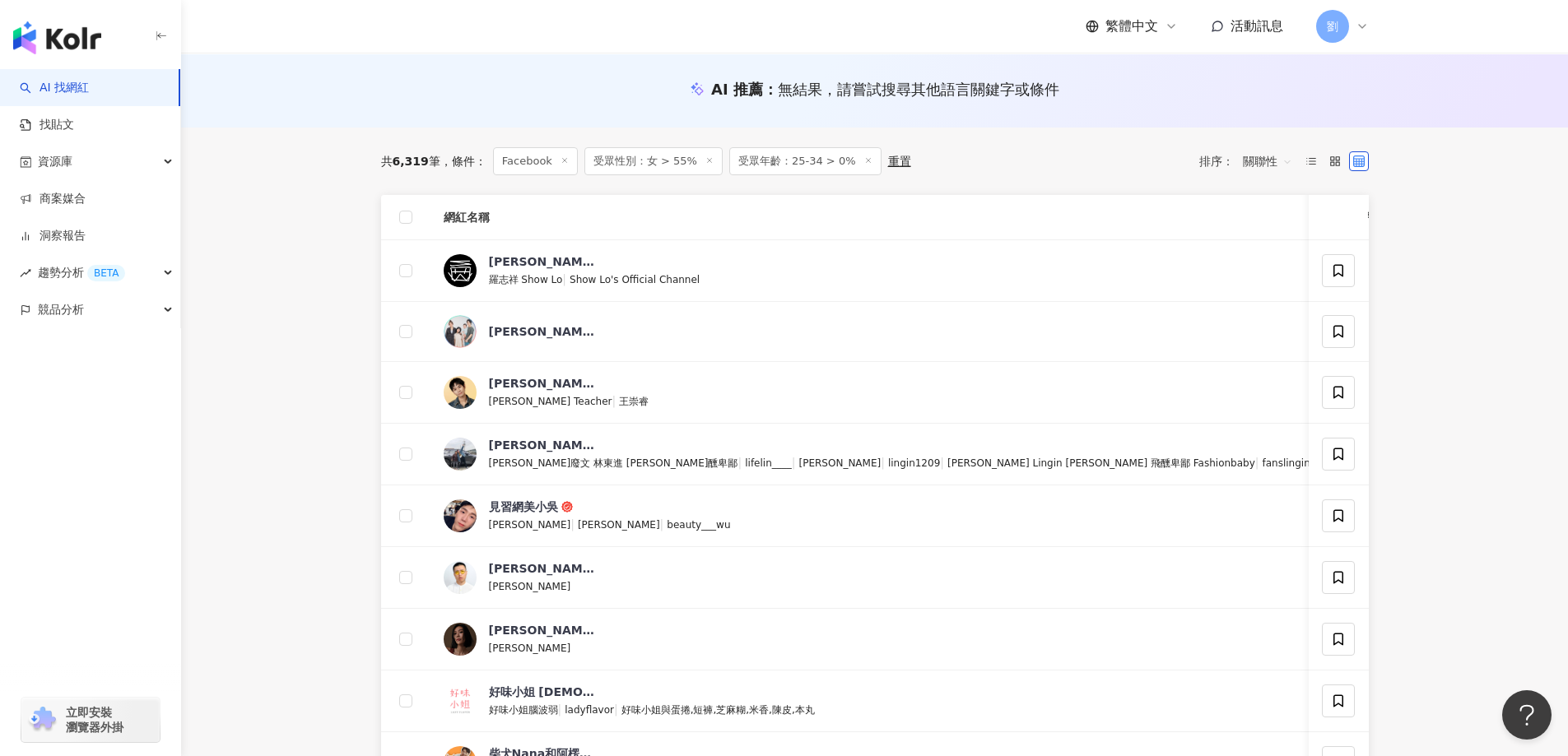
click at [865, 161] on icon at bounding box center [869, 160] width 8 height 8
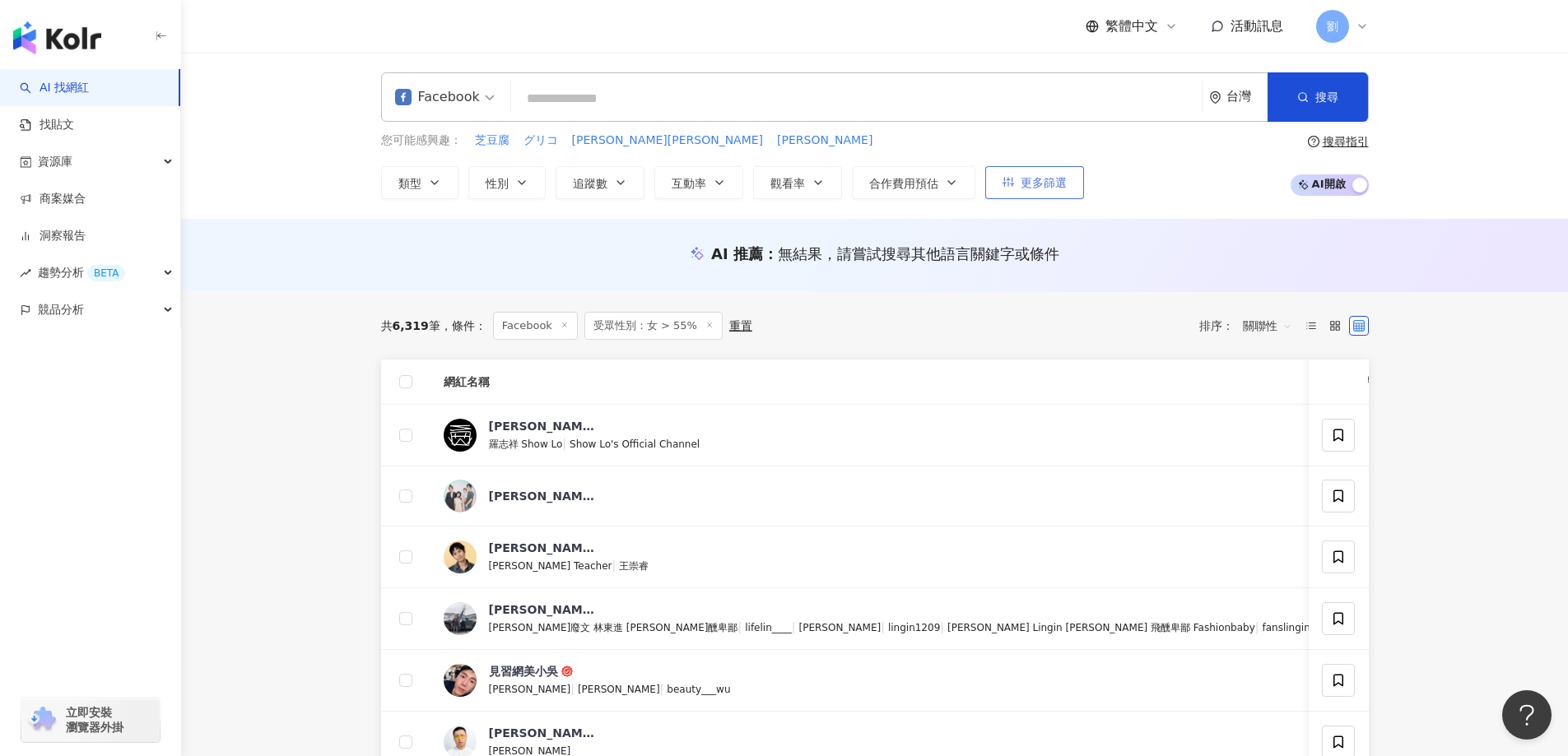
click at [1015, 182] on button "更多篩選" at bounding box center [1035, 182] width 98 height 33
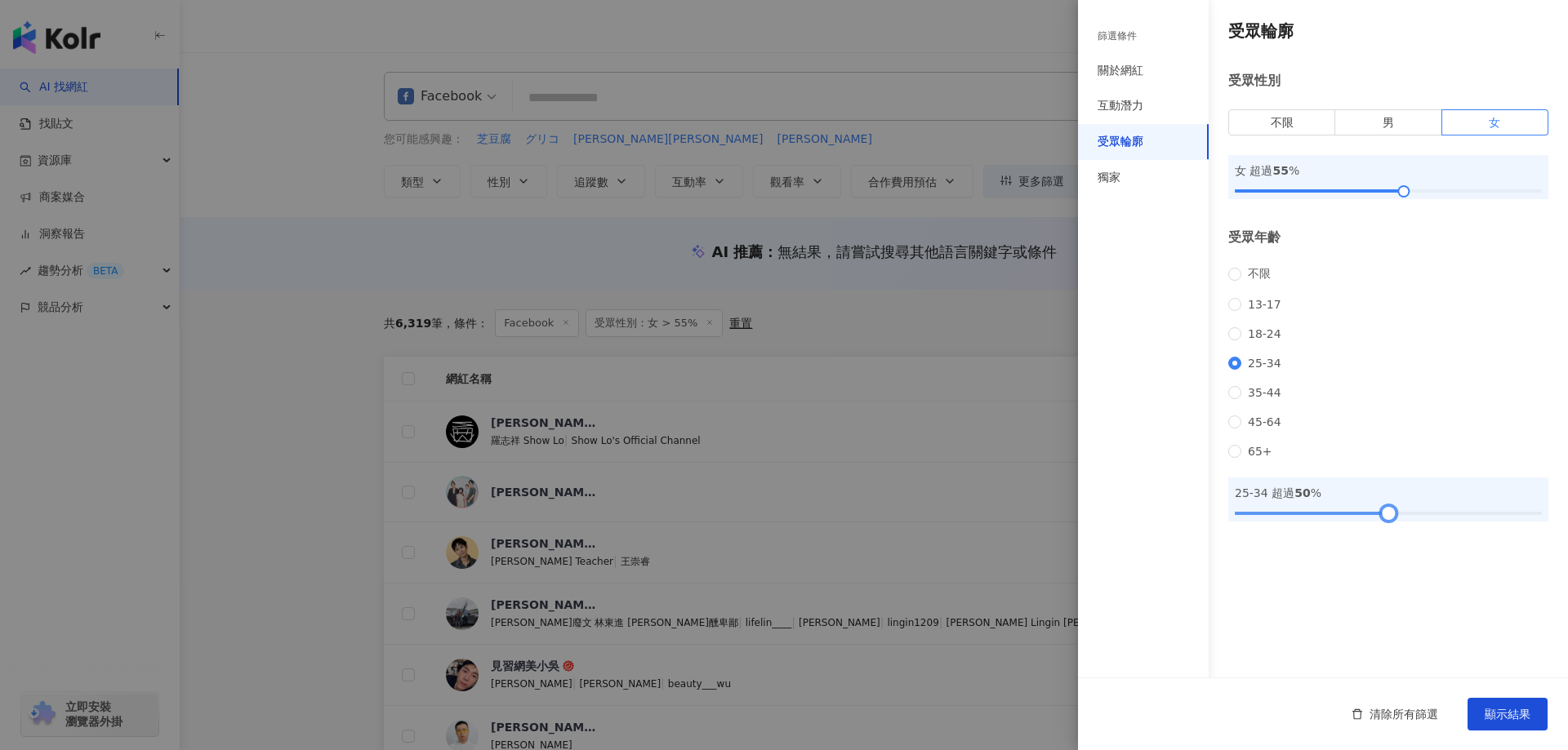
drag, startPoint x: 1231, startPoint y: 531, endPoint x: 1386, endPoint y: 536, distance: 155.1
click at [1386, 517] on div at bounding box center [1388, 513] width 9 height 9
click at [1529, 698] on button "顯示結果" at bounding box center [1507, 714] width 80 height 32
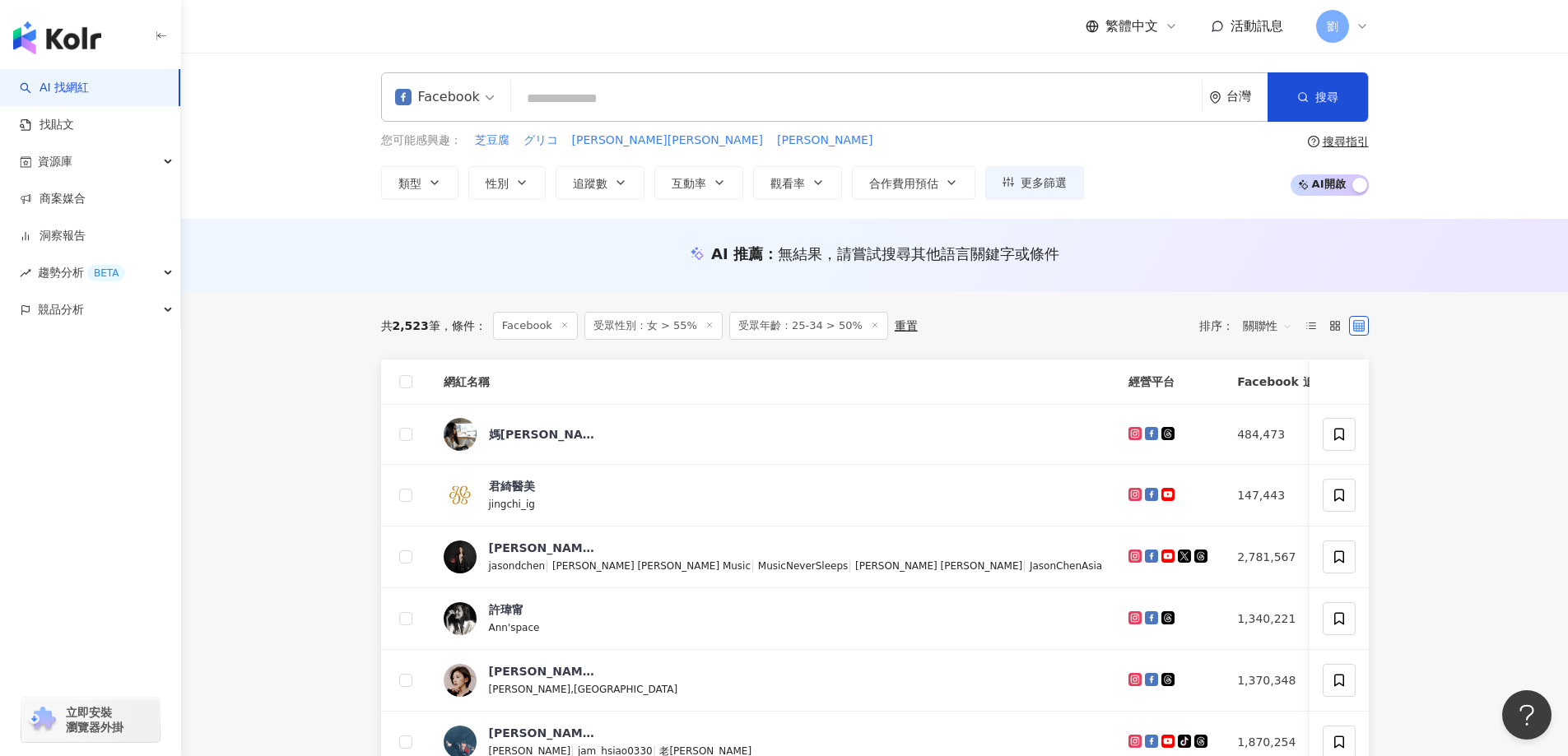
click at [321, 243] on div "AI 推薦 ： 無結果，請嘗試搜尋其他語言關鍵字或條件" at bounding box center [875, 255] width 1387 height 73
